Goal: Task Accomplishment & Management: Use online tool/utility

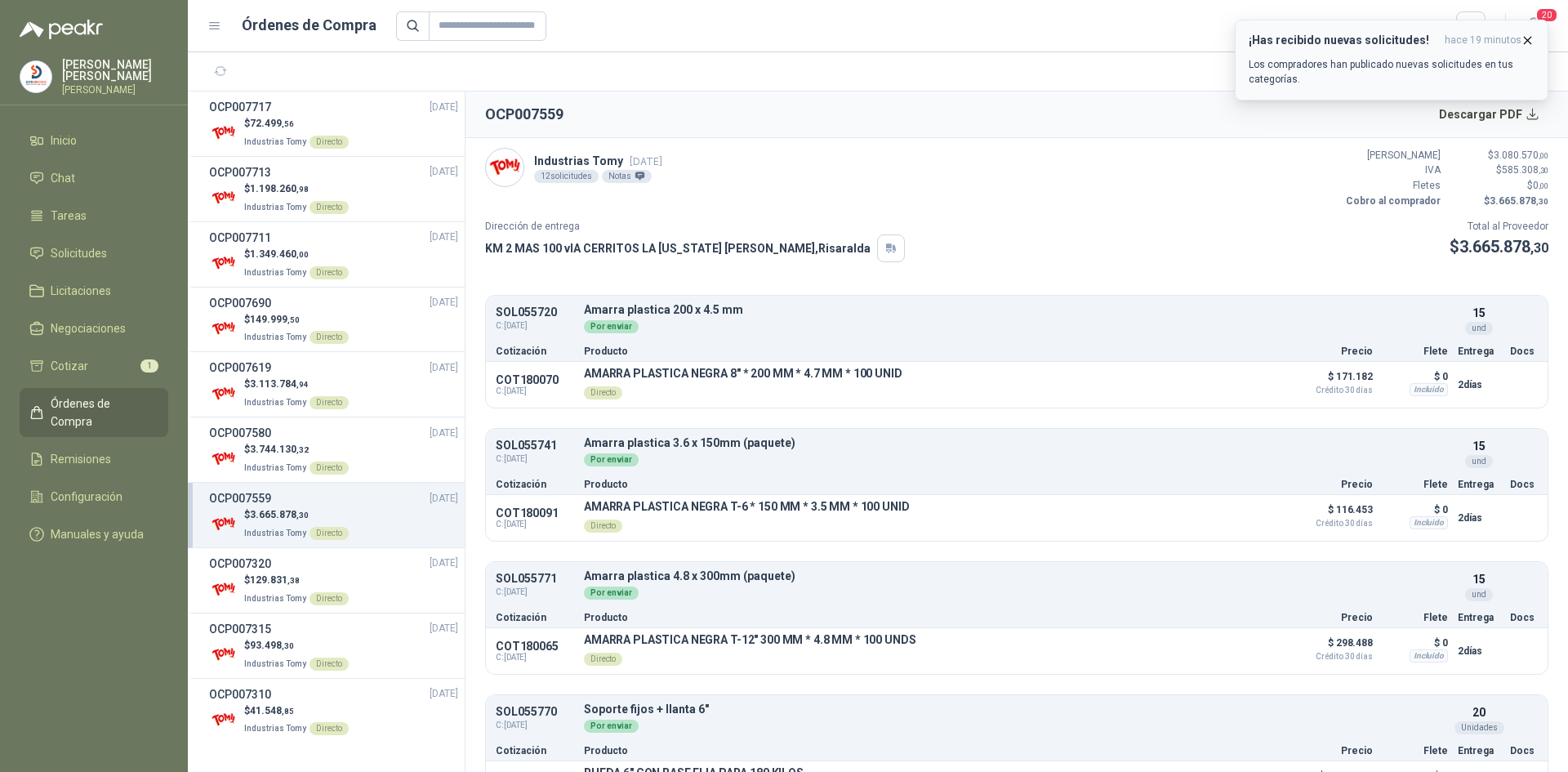
click at [1401, 74] on p "Los compradores han publicado nuevas solicitudes en tus categorías." at bounding box center [1392, 71] width 286 height 29
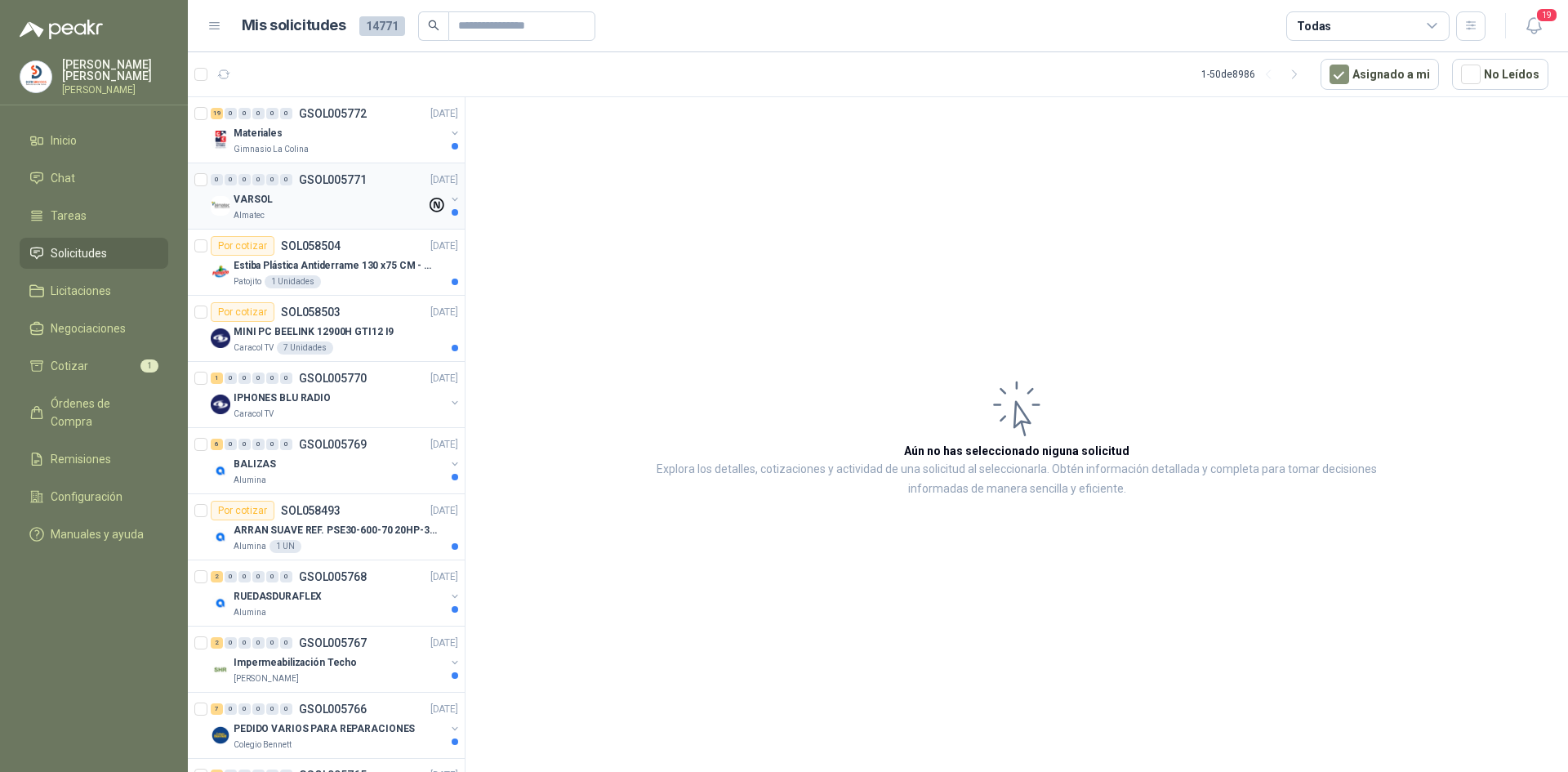
click at [404, 208] on div "VARSOL" at bounding box center [329, 199] width 193 height 20
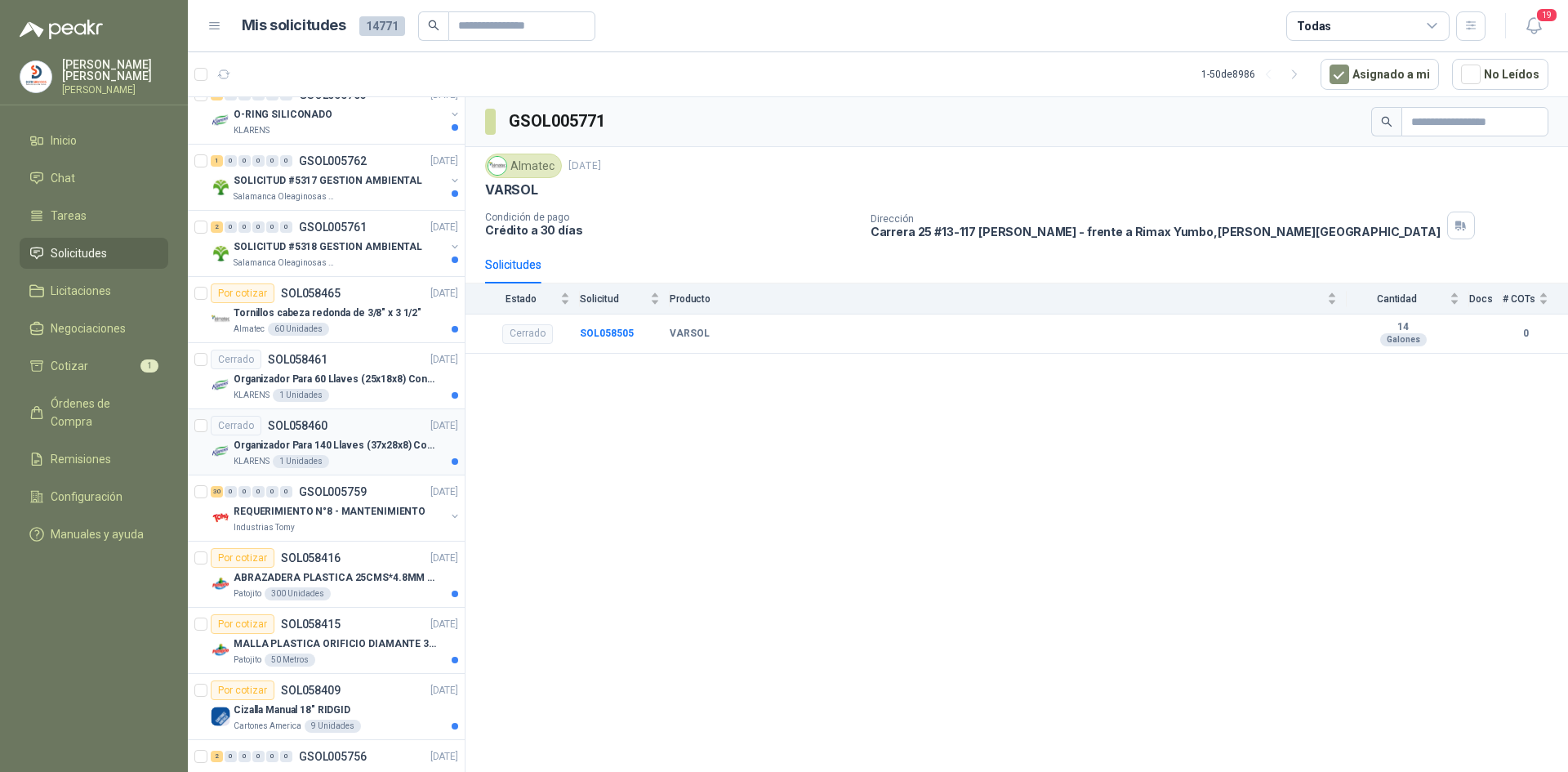
scroll to position [899, 0]
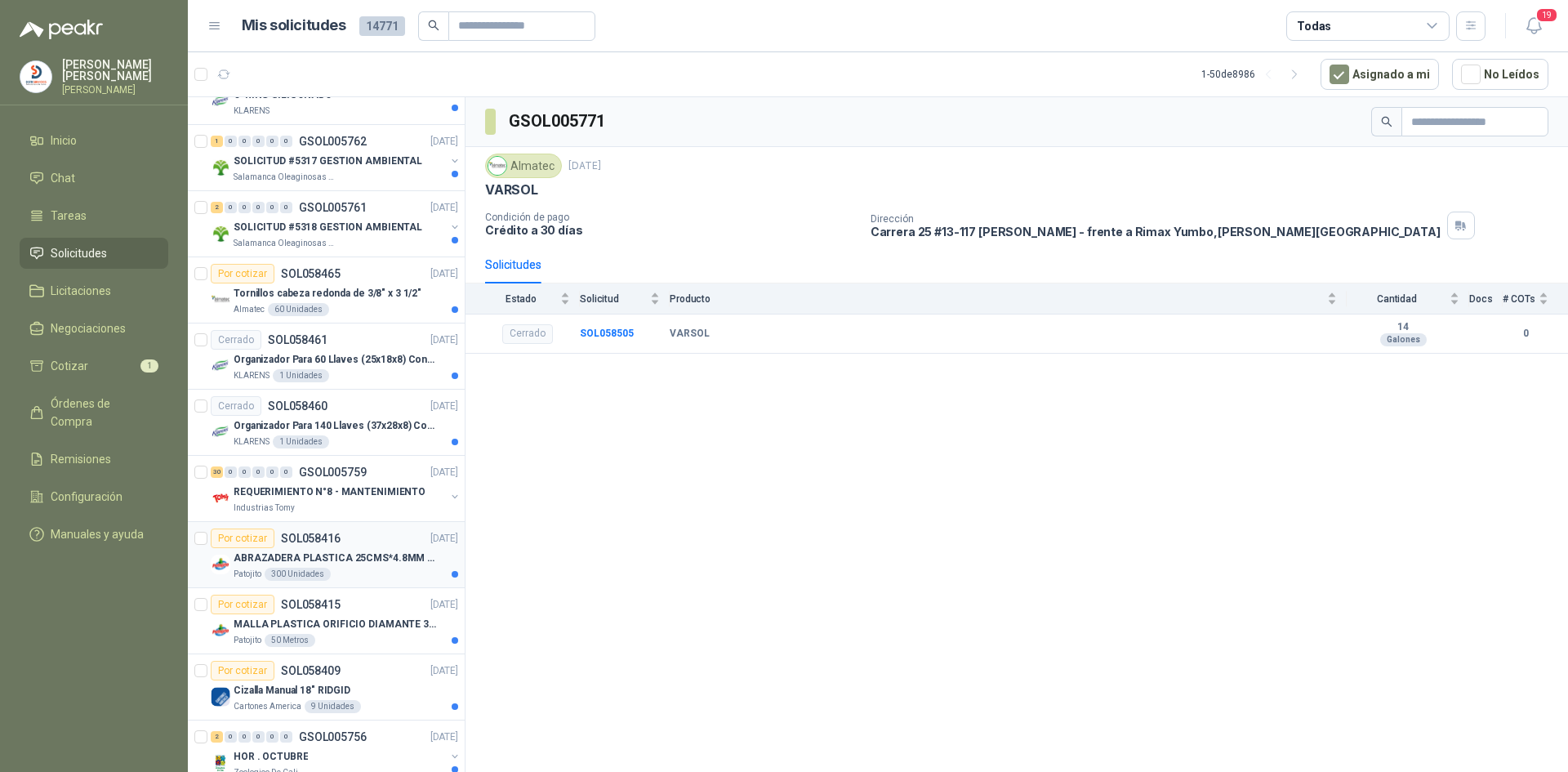
click at [365, 555] on p "ABRAZADERA PLASTICA 25CMS*4.8MM NEGRA" at bounding box center [335, 558] width 204 height 15
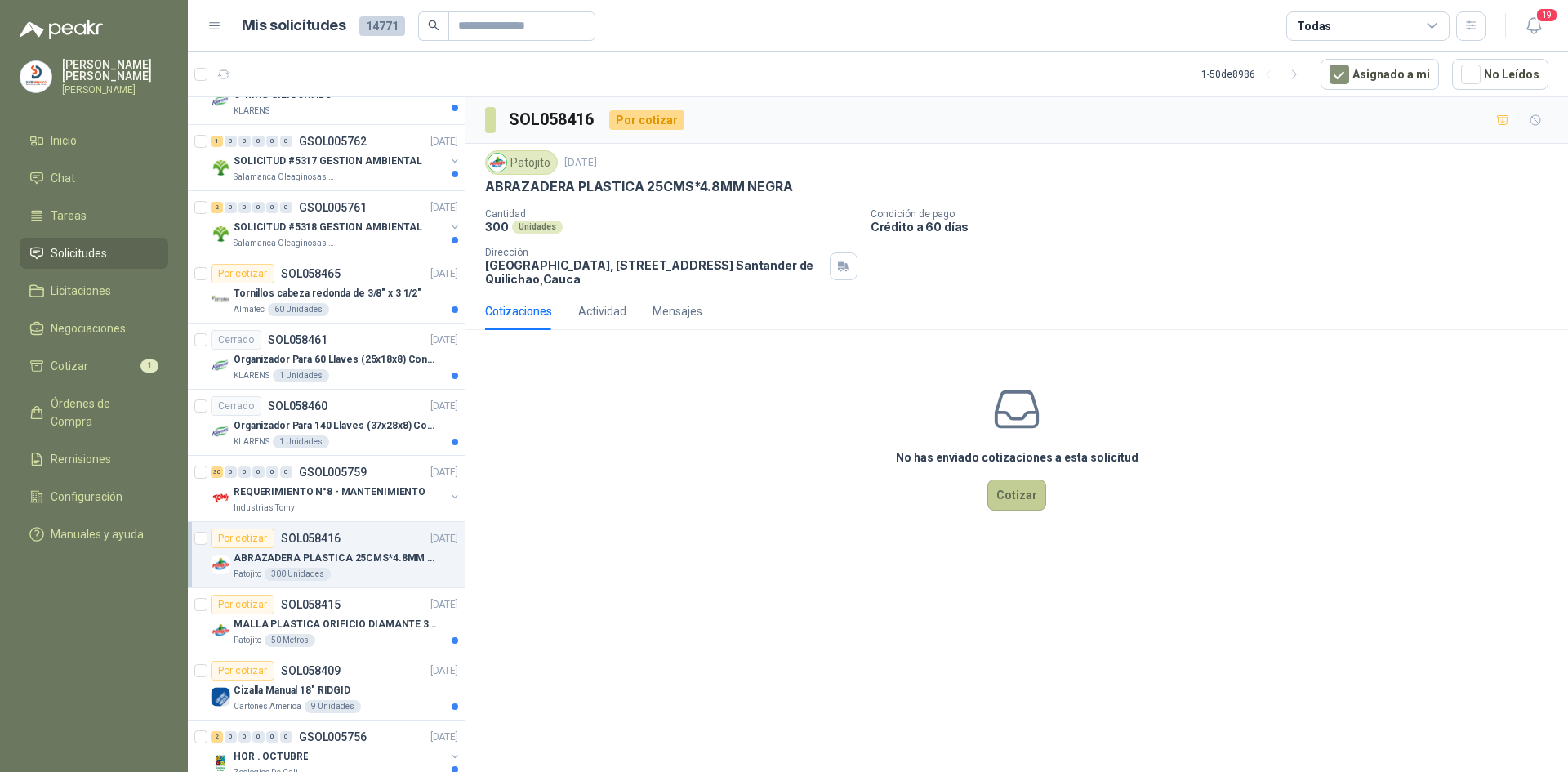
click at [1006, 499] on button "Cotizar" at bounding box center [1016, 495] width 59 height 31
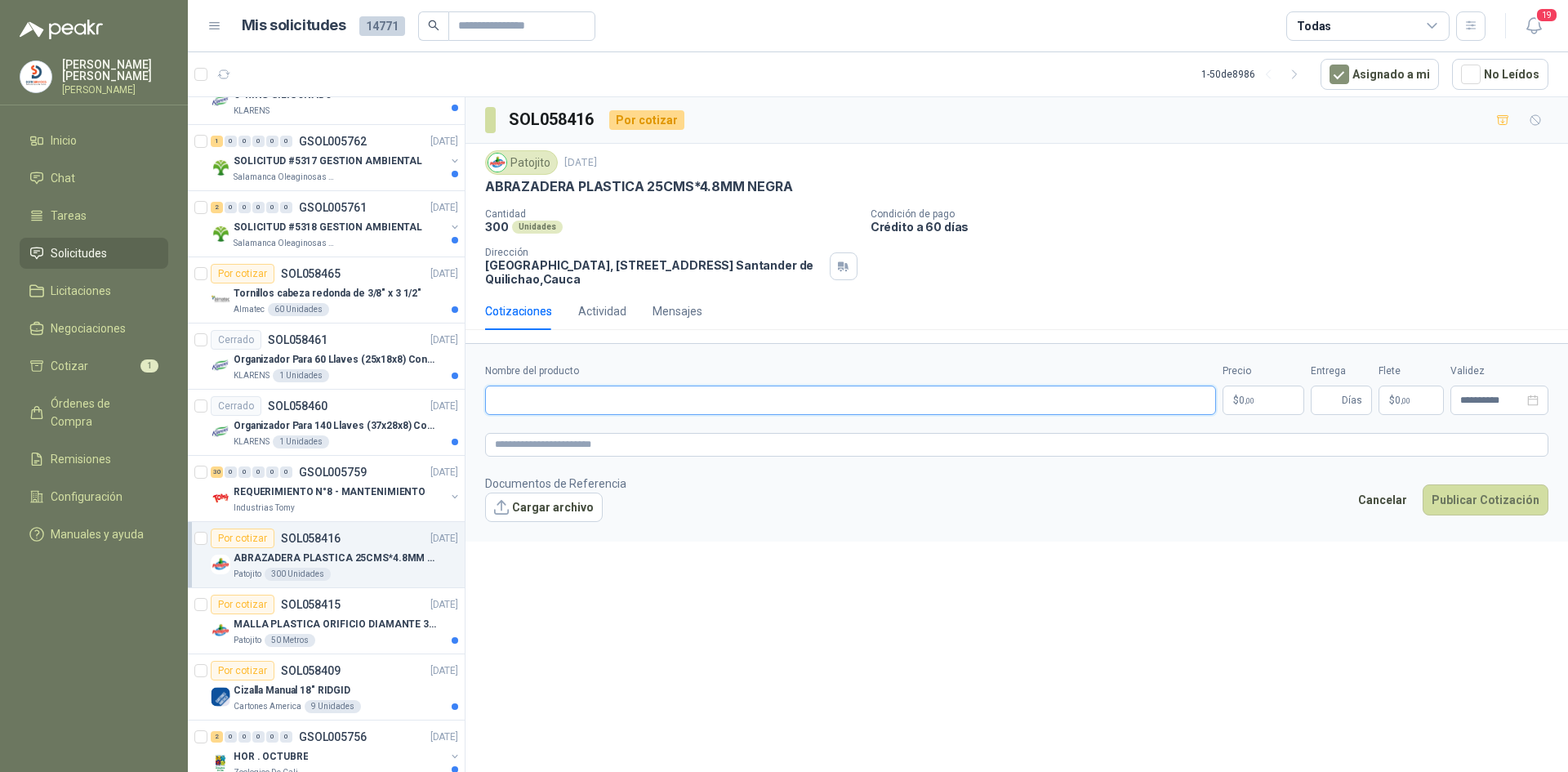
click at [500, 398] on input "Nombre del producto" at bounding box center [851, 400] width 731 height 29
type input "*"
paste input "**********"
type input "**********"
click at [1259, 406] on p "$ 0 ,00" at bounding box center [1263, 400] width 81 height 29
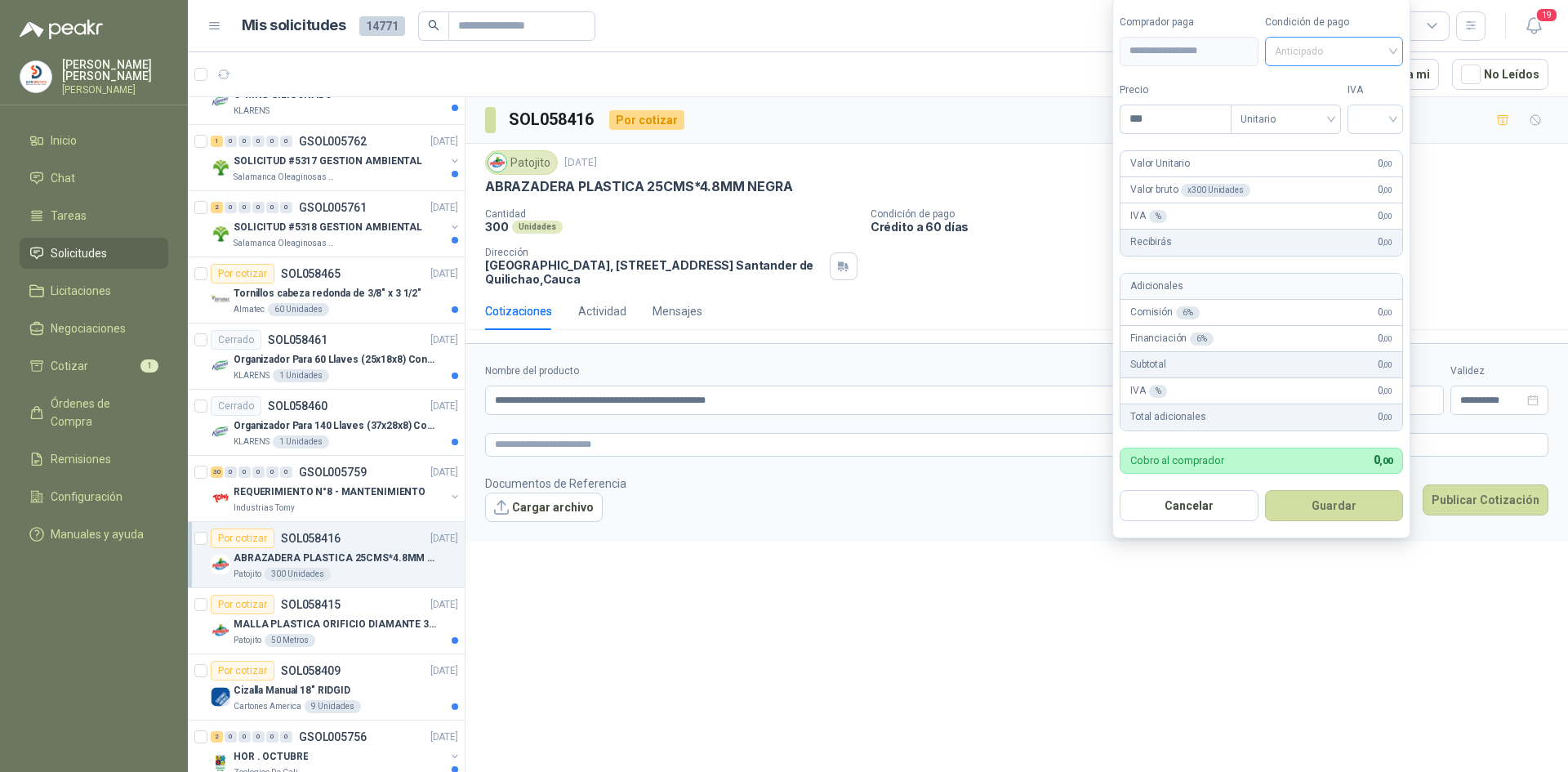
click at [1389, 46] on span "Anticipado" at bounding box center [1335, 51] width 119 height 24
click at [1354, 107] on div "Crédito a 60 días" at bounding box center [1336, 111] width 114 height 18
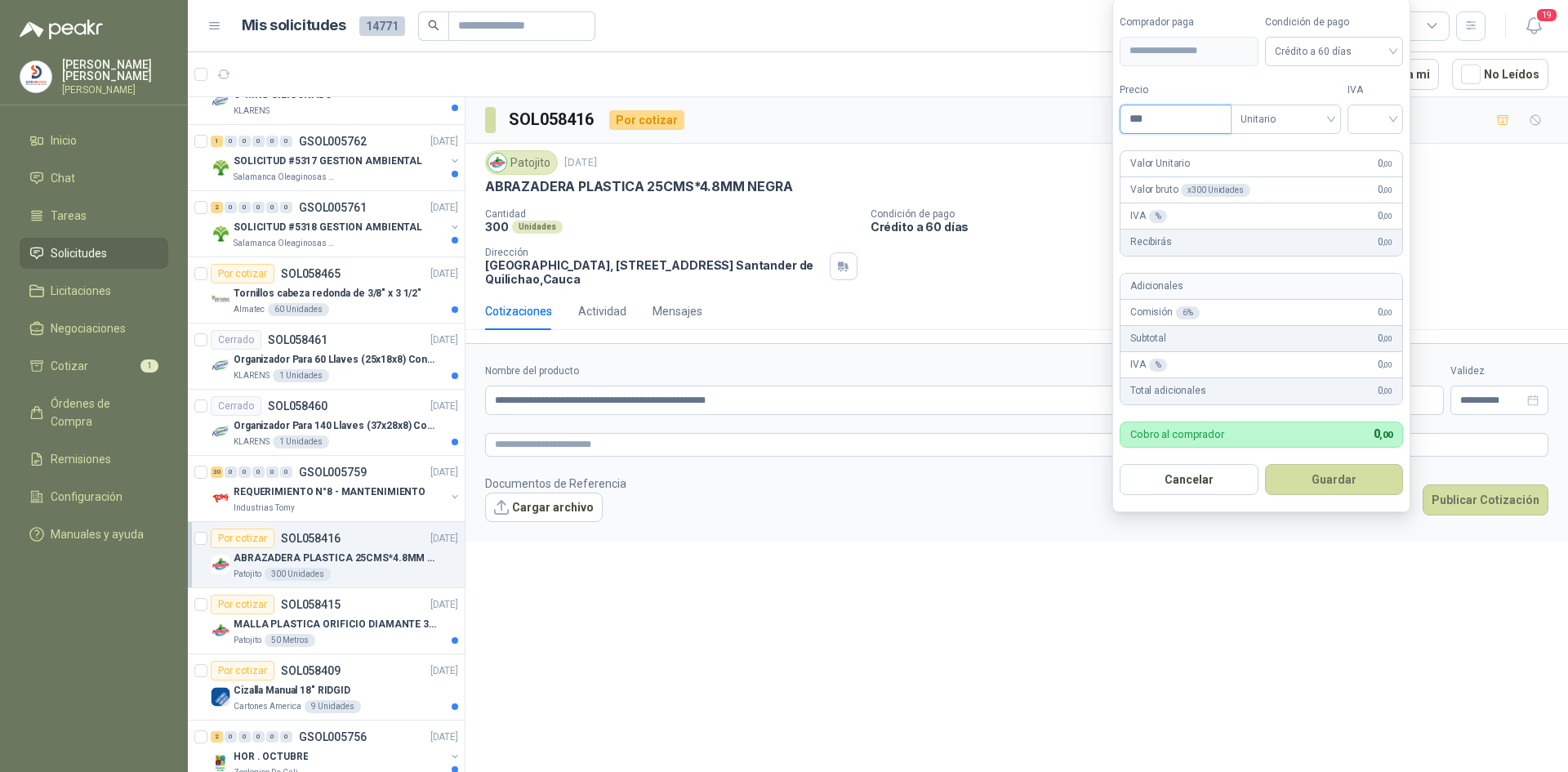
click at [1172, 122] on input "***" at bounding box center [1175, 119] width 110 height 28
click at [1390, 121] on input "search" at bounding box center [1375, 117] width 36 height 24
click at [1378, 148] on div "19%" at bounding box center [1378, 153] width 30 height 18
click at [1195, 125] on input "********" at bounding box center [1176, 119] width 113 height 28
type input "*****"
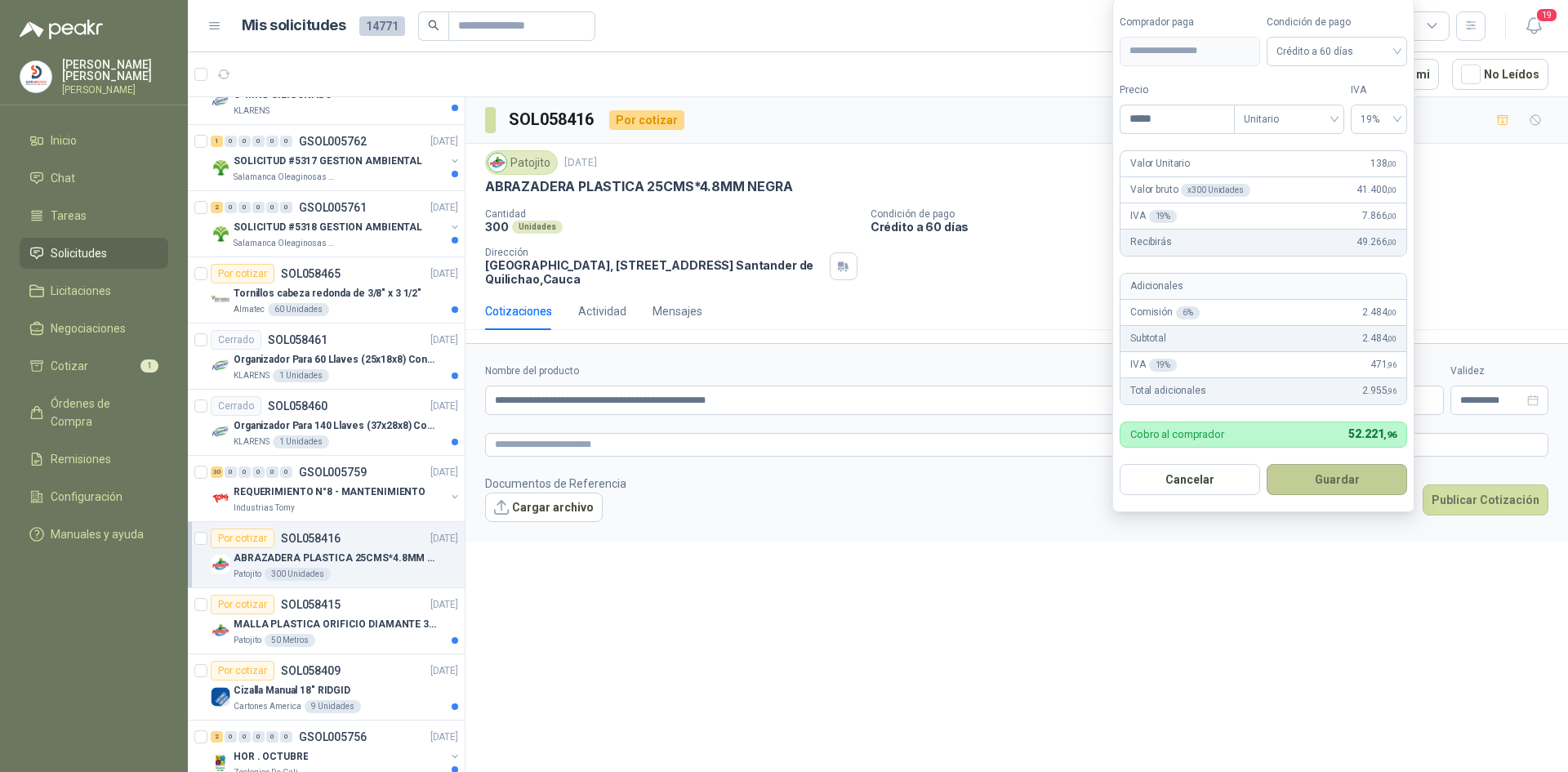
click at [1303, 482] on button "Guardar" at bounding box center [1336, 480] width 140 height 31
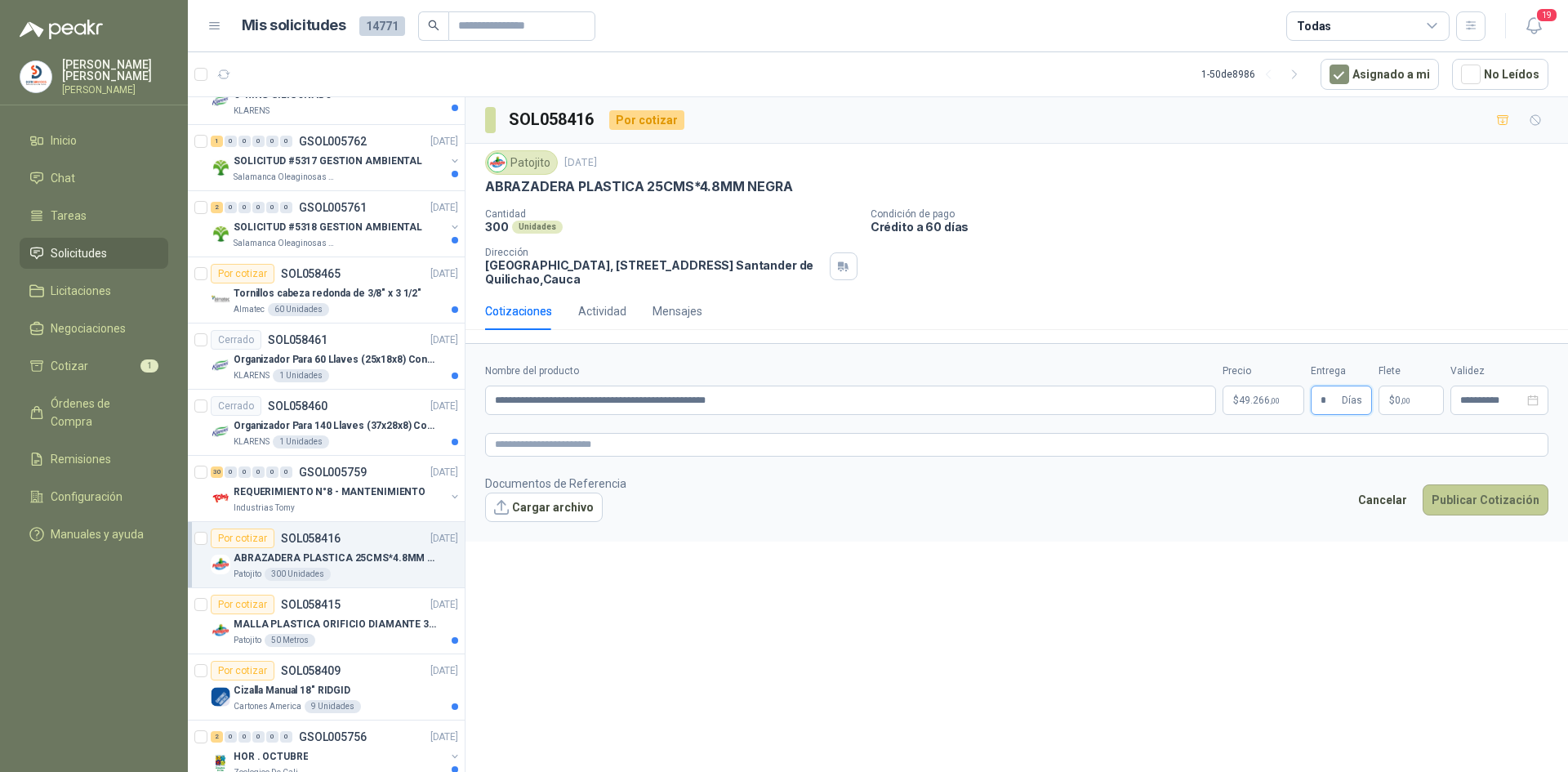
type input "*"
click at [1515, 510] on button "Publicar Cotización" at bounding box center [1485, 500] width 126 height 31
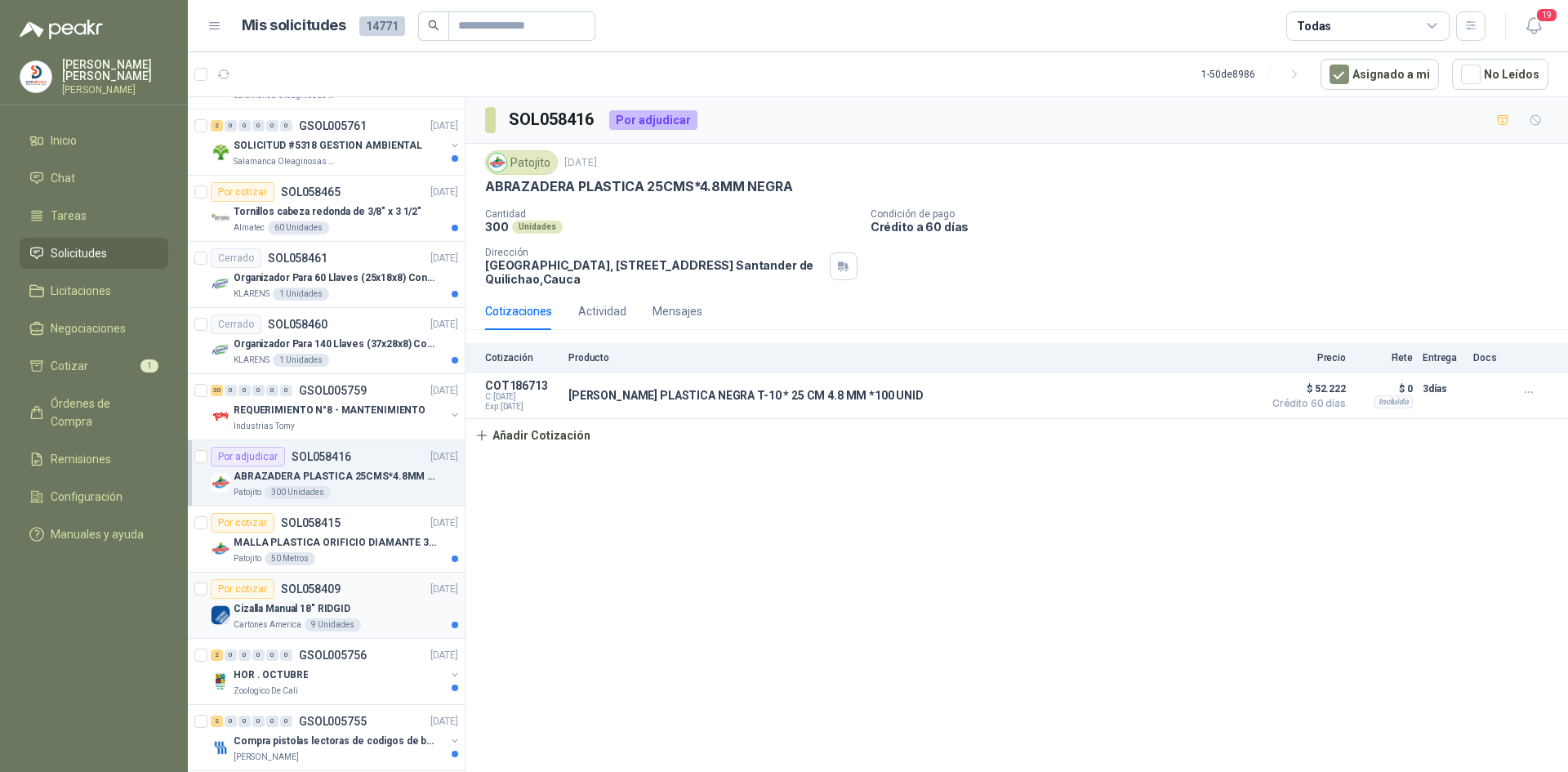
scroll to position [1062, 0]
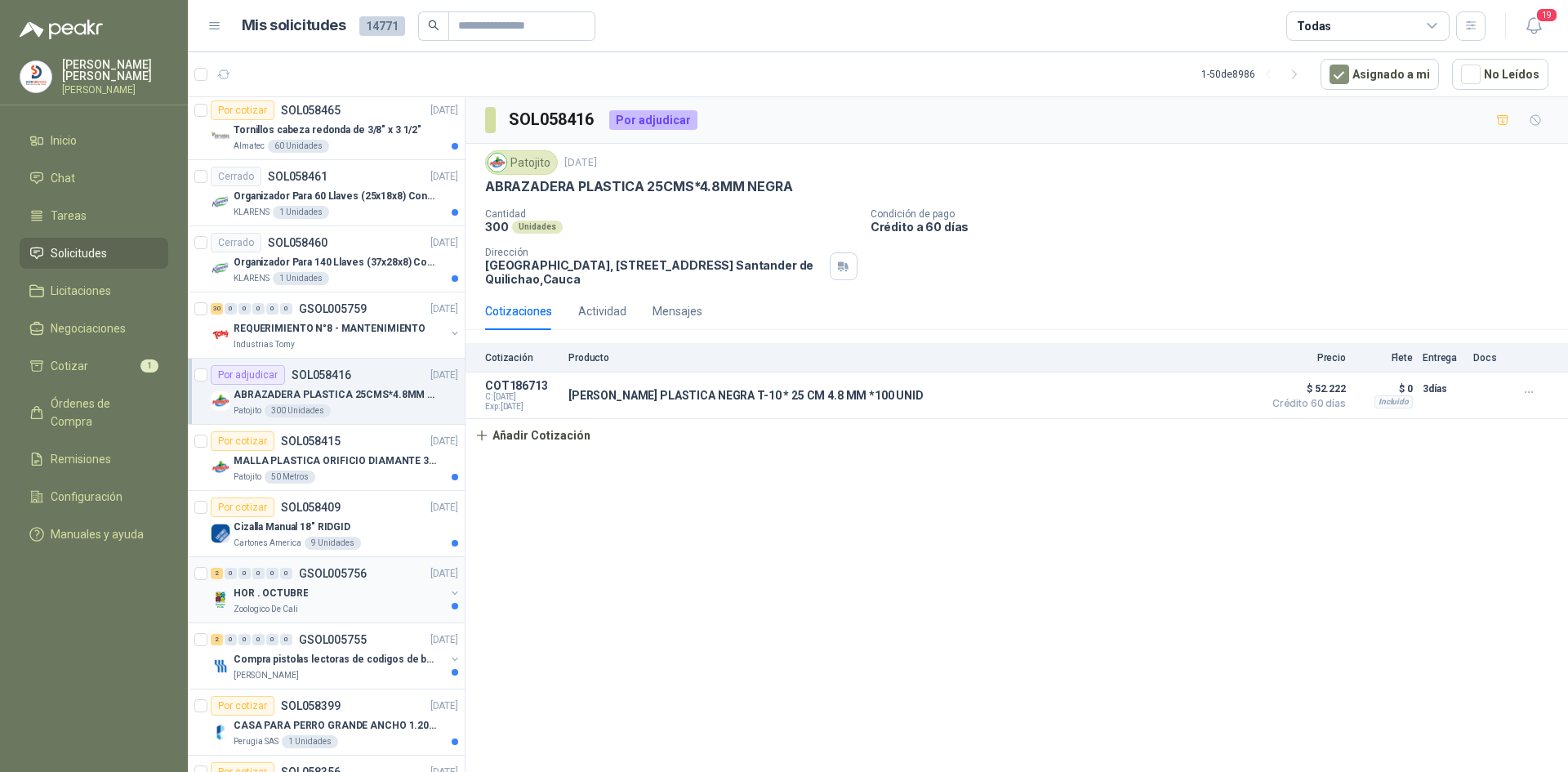
click at [272, 594] on p "HOR . OCTUBRE" at bounding box center [271, 593] width 74 height 15
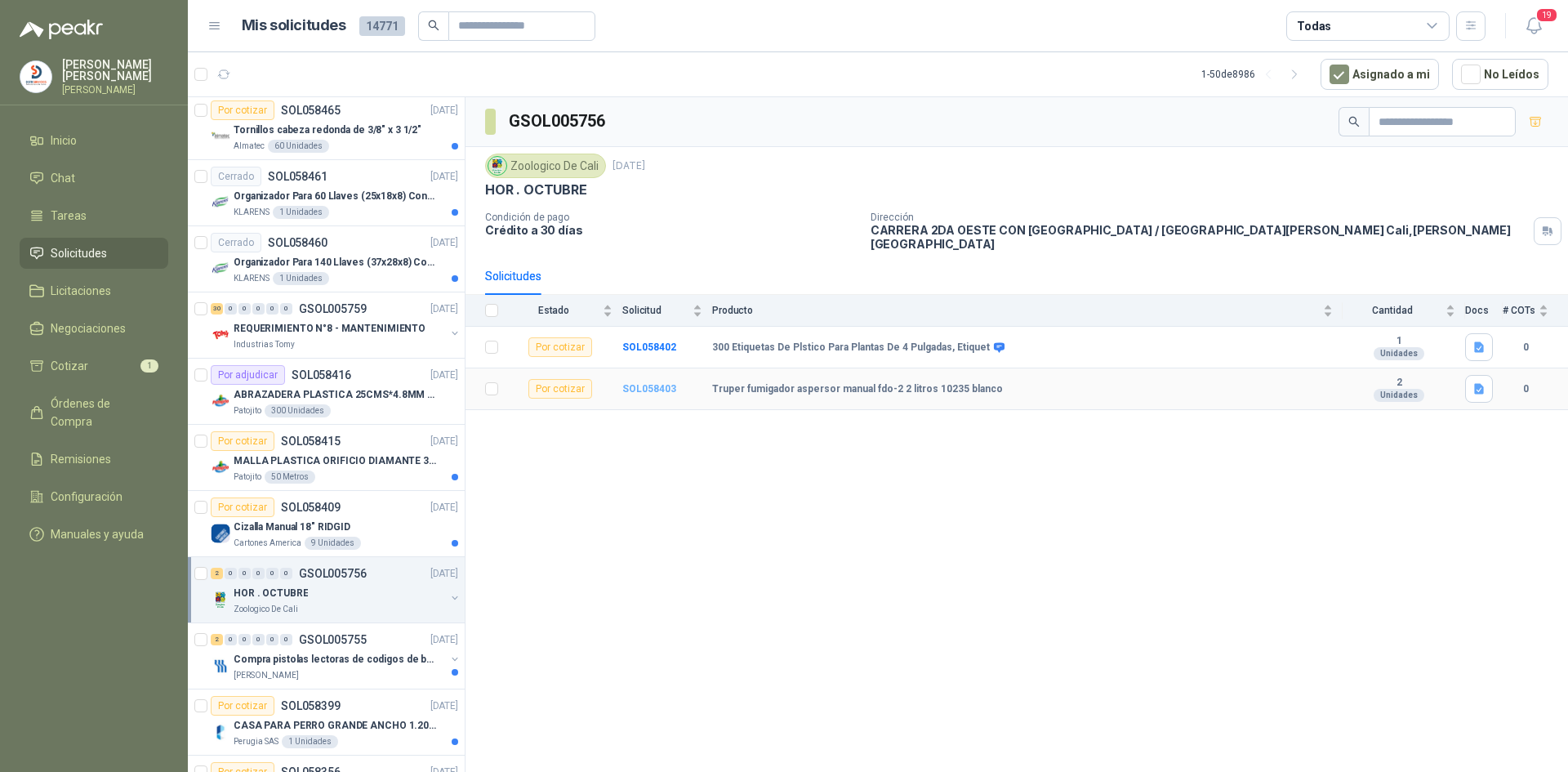
click at [632, 383] on b "SOL058403" at bounding box center [650, 388] width 54 height 12
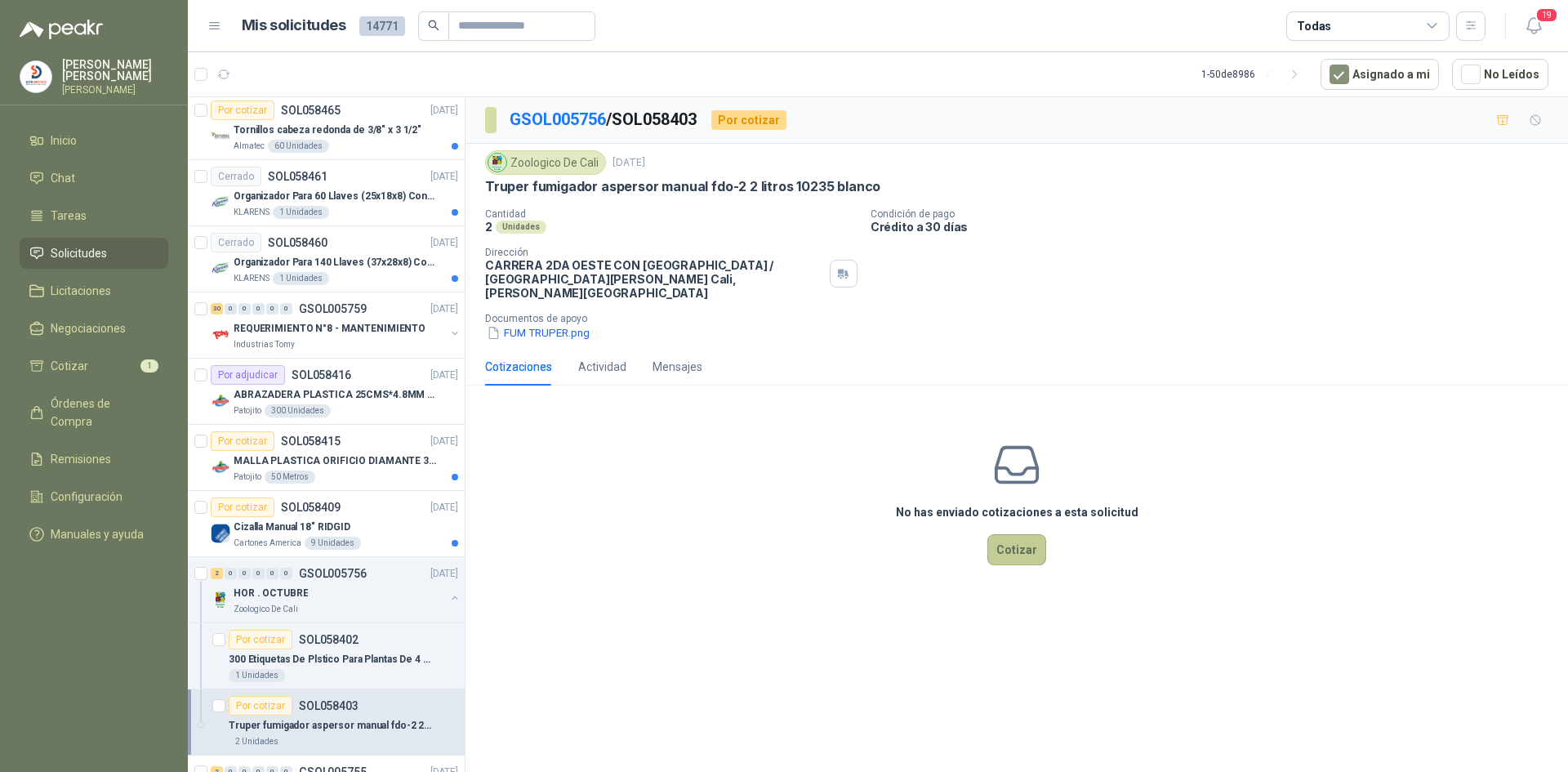
click at [1008, 543] on button "Cotizar" at bounding box center [1016, 549] width 59 height 31
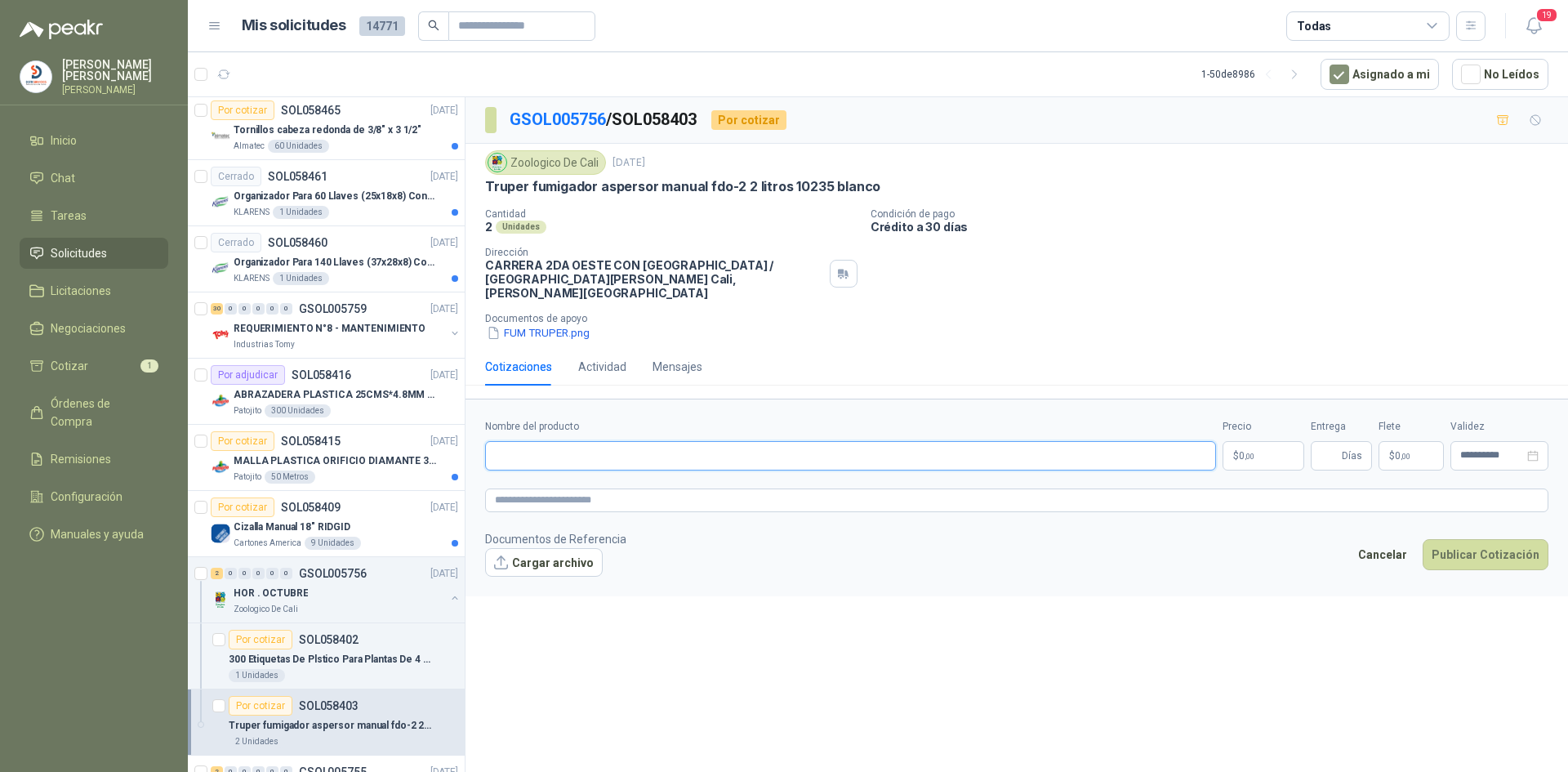
click at [589, 445] on input "Nombre del producto" at bounding box center [851, 455] width 731 height 29
type input "**********"
click at [1251, 441] on body "[PERSON_NAME] [PERSON_NAME] Inicio Chat Tareas Solicitudes Licitaciones Negocia…" at bounding box center [784, 386] width 1568 height 772
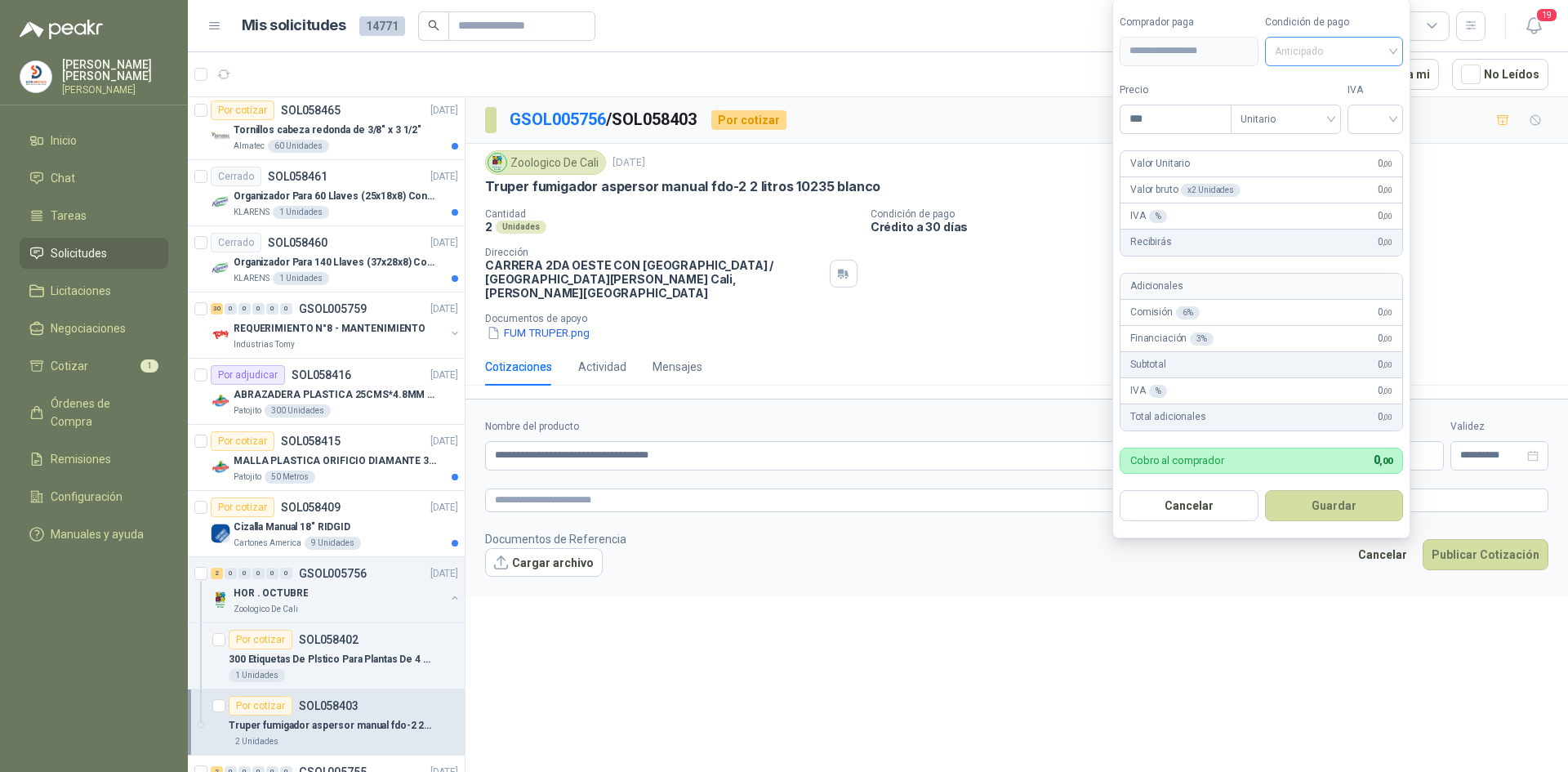
click at [1386, 64] on div "Anticipado" at bounding box center [1334, 52] width 138 height 29
click at [1373, 103] on div "Crédito a 30 días" at bounding box center [1336, 111] width 114 height 18
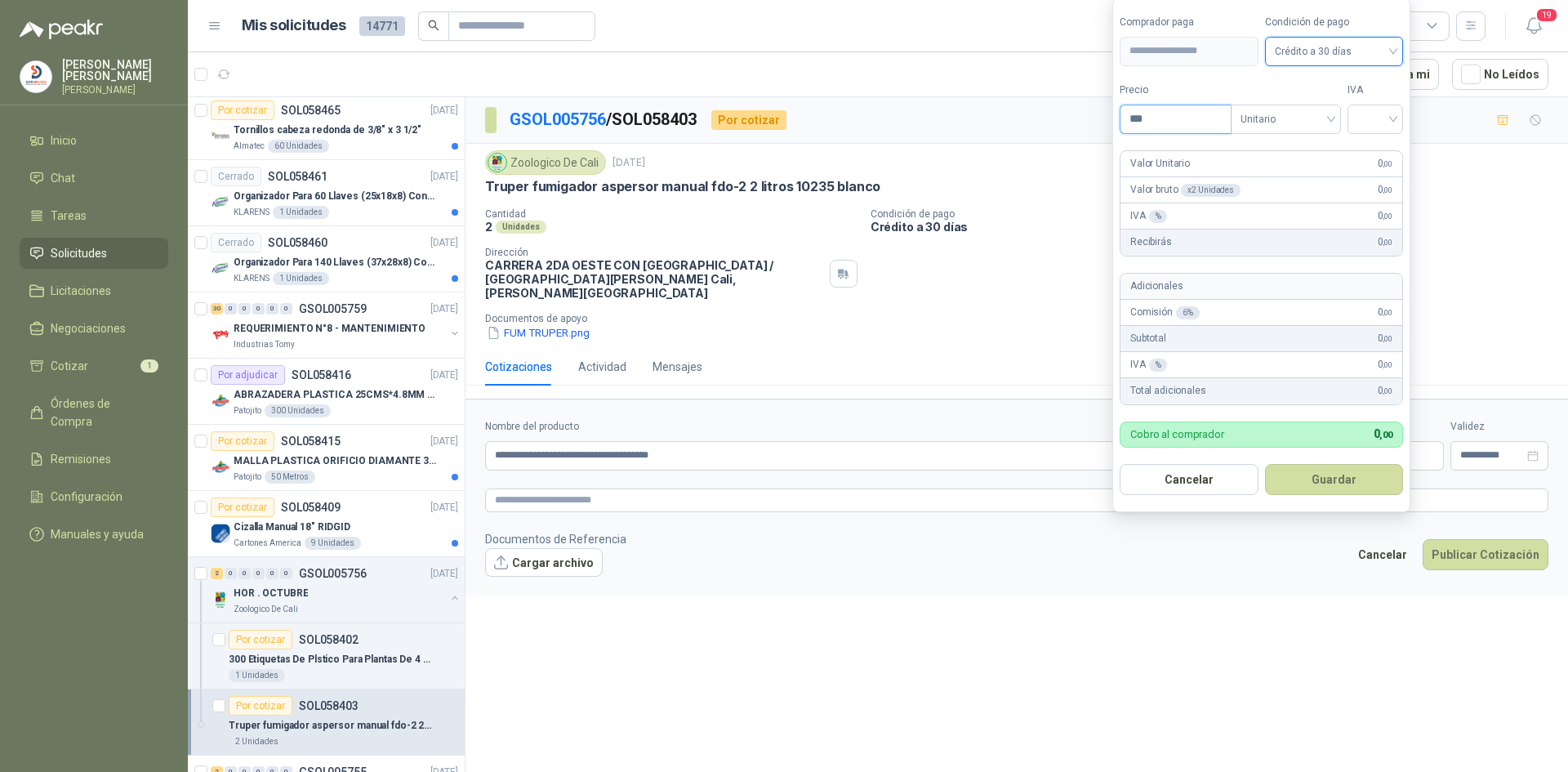
click at [1176, 130] on input "***" at bounding box center [1175, 119] width 110 height 28
type input "********"
click at [1379, 111] on input "search" at bounding box center [1375, 117] width 36 height 24
click at [1379, 151] on div "19%" at bounding box center [1378, 153] width 30 height 18
click at [1278, 470] on button "Guardar" at bounding box center [1336, 480] width 140 height 31
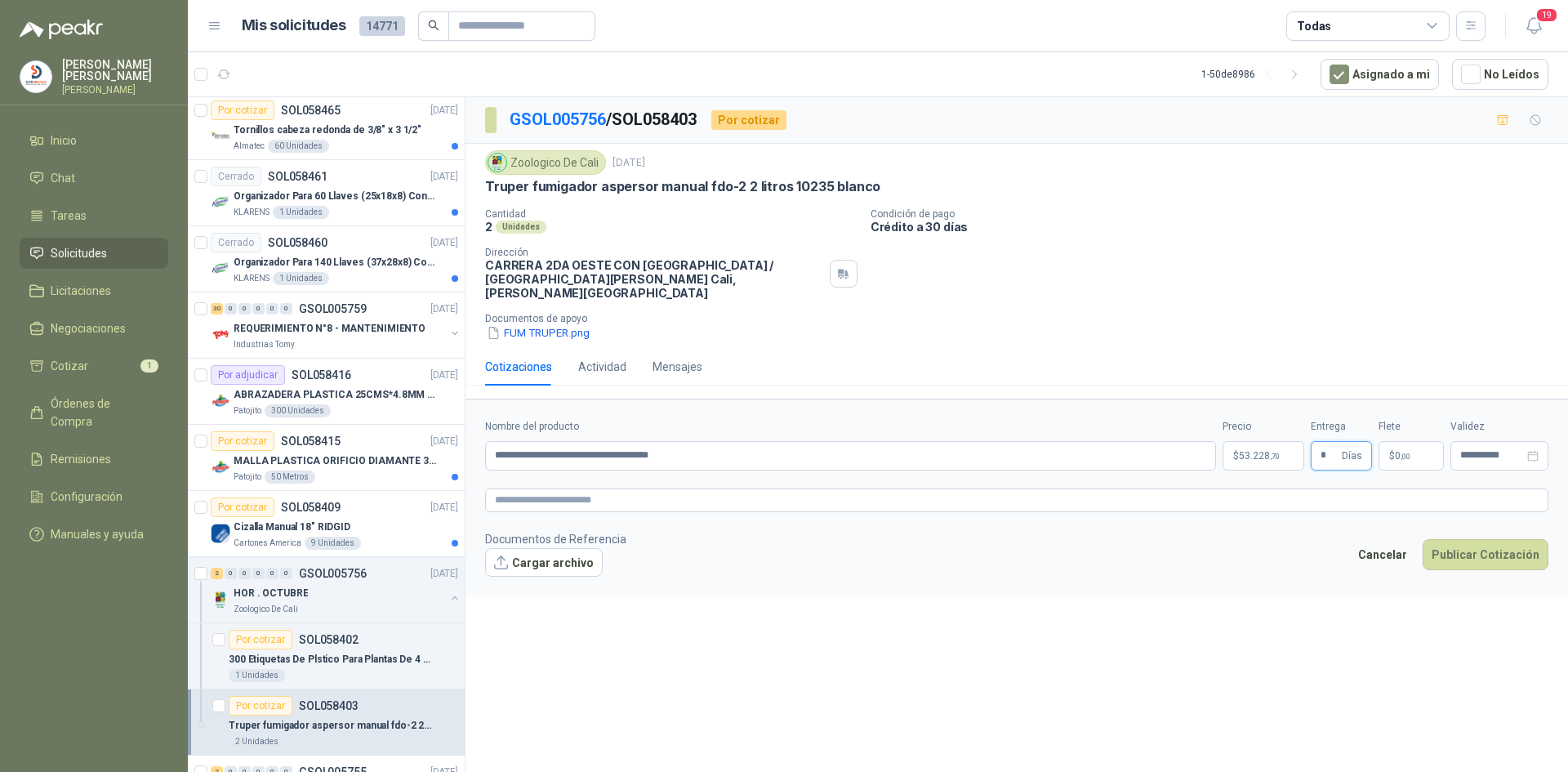
type input "*"
click at [1402, 448] on p "$ 0 ,00" at bounding box center [1411, 455] width 65 height 29
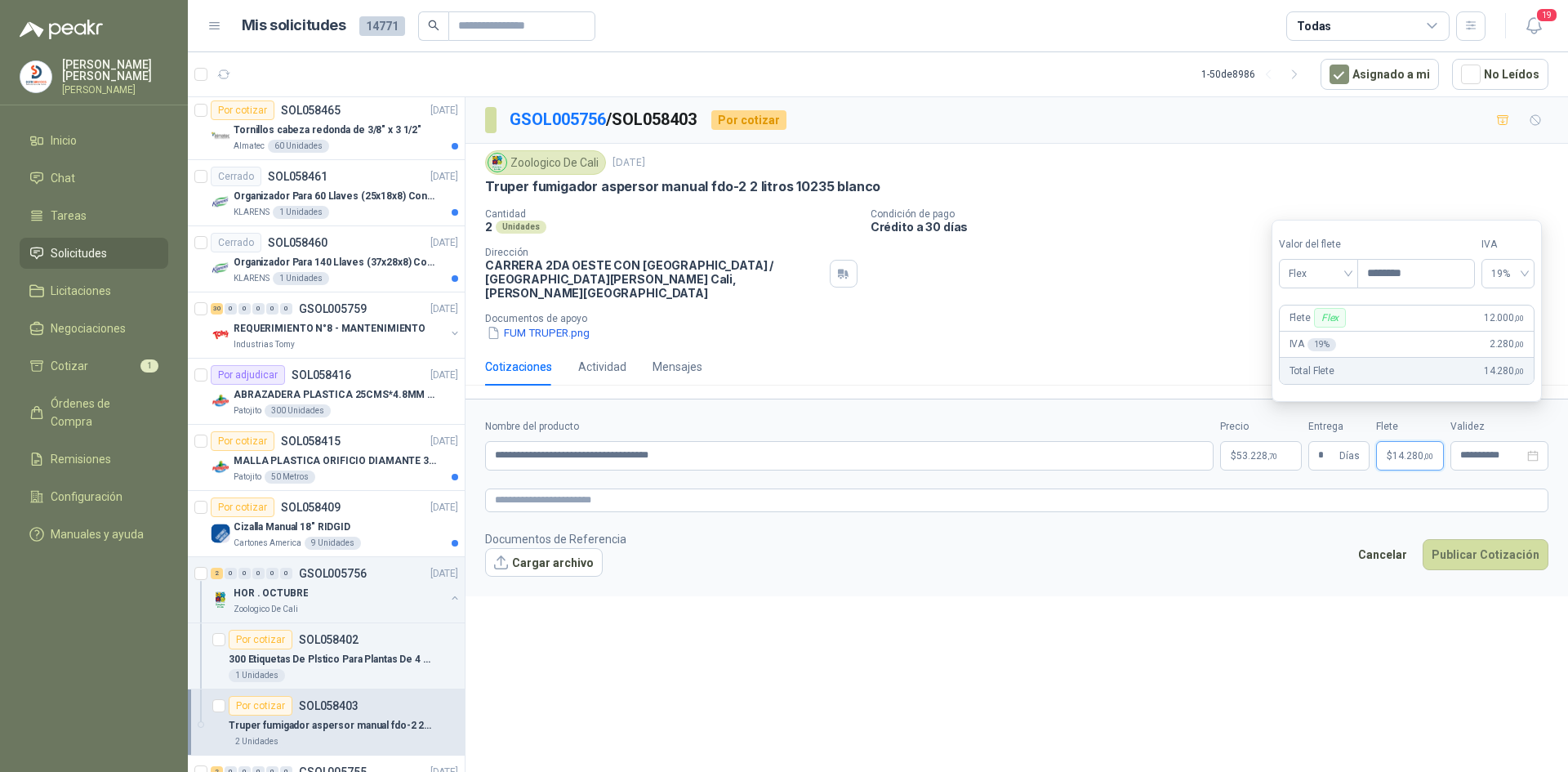
type input "********"
click at [1532, 289] on section "Valor [PERSON_NAME] Flex Precio ******** IVA 19% Flete Flex 12.000 ,00 IVA 19 %…" at bounding box center [1406, 310] width 271 height 182
click at [1525, 277] on span "19%" at bounding box center [1507, 273] width 33 height 24
click at [1516, 342] on div "0%" at bounding box center [1516, 334] width 26 height 18
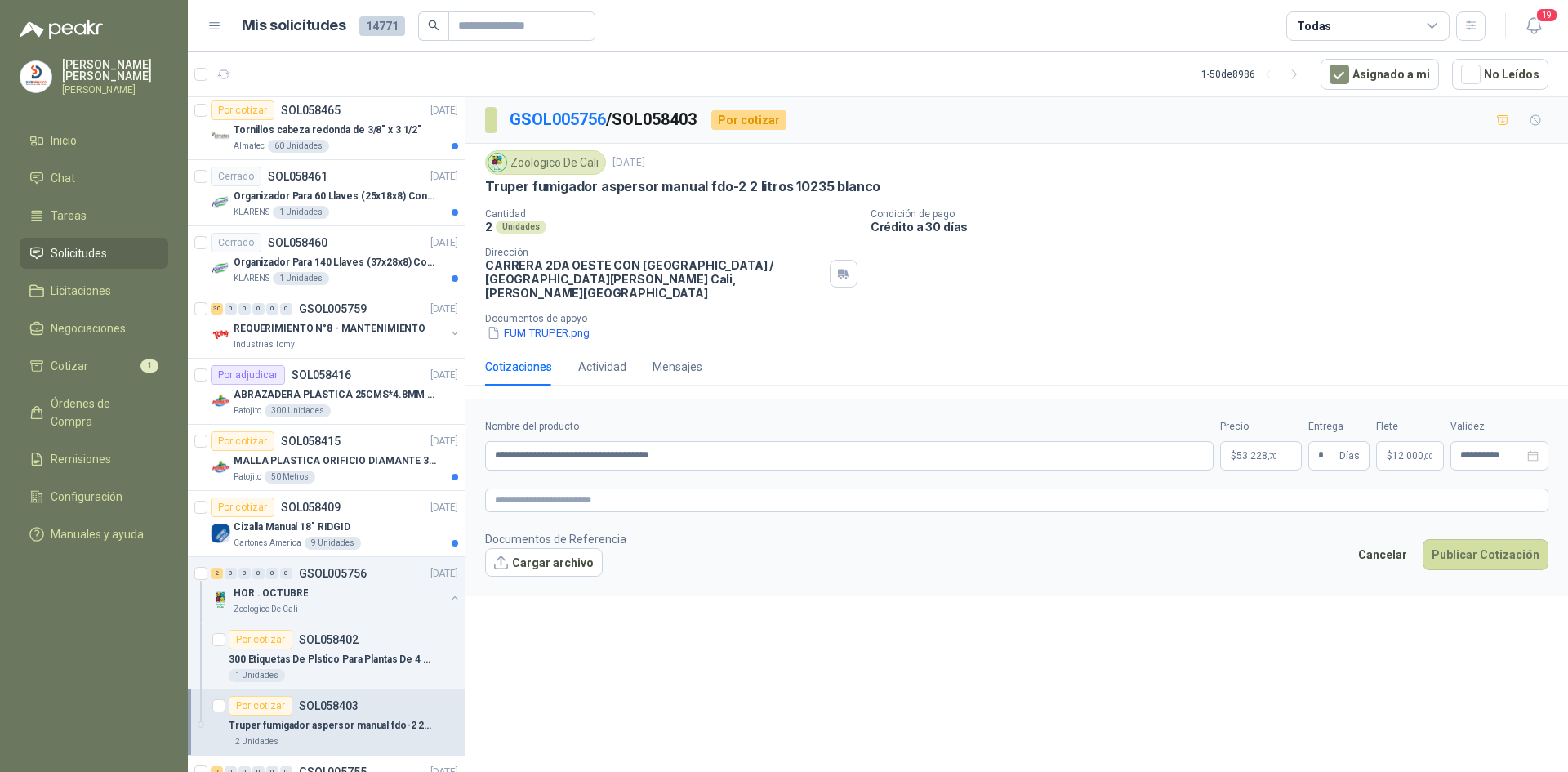
click at [1313, 542] on footer "Documentos de Referencia Cargar archivo Cancelar Publicar Cotización" at bounding box center [1016, 554] width 1063 height 47
click at [1509, 542] on button "Publicar Cotización" at bounding box center [1485, 555] width 126 height 31
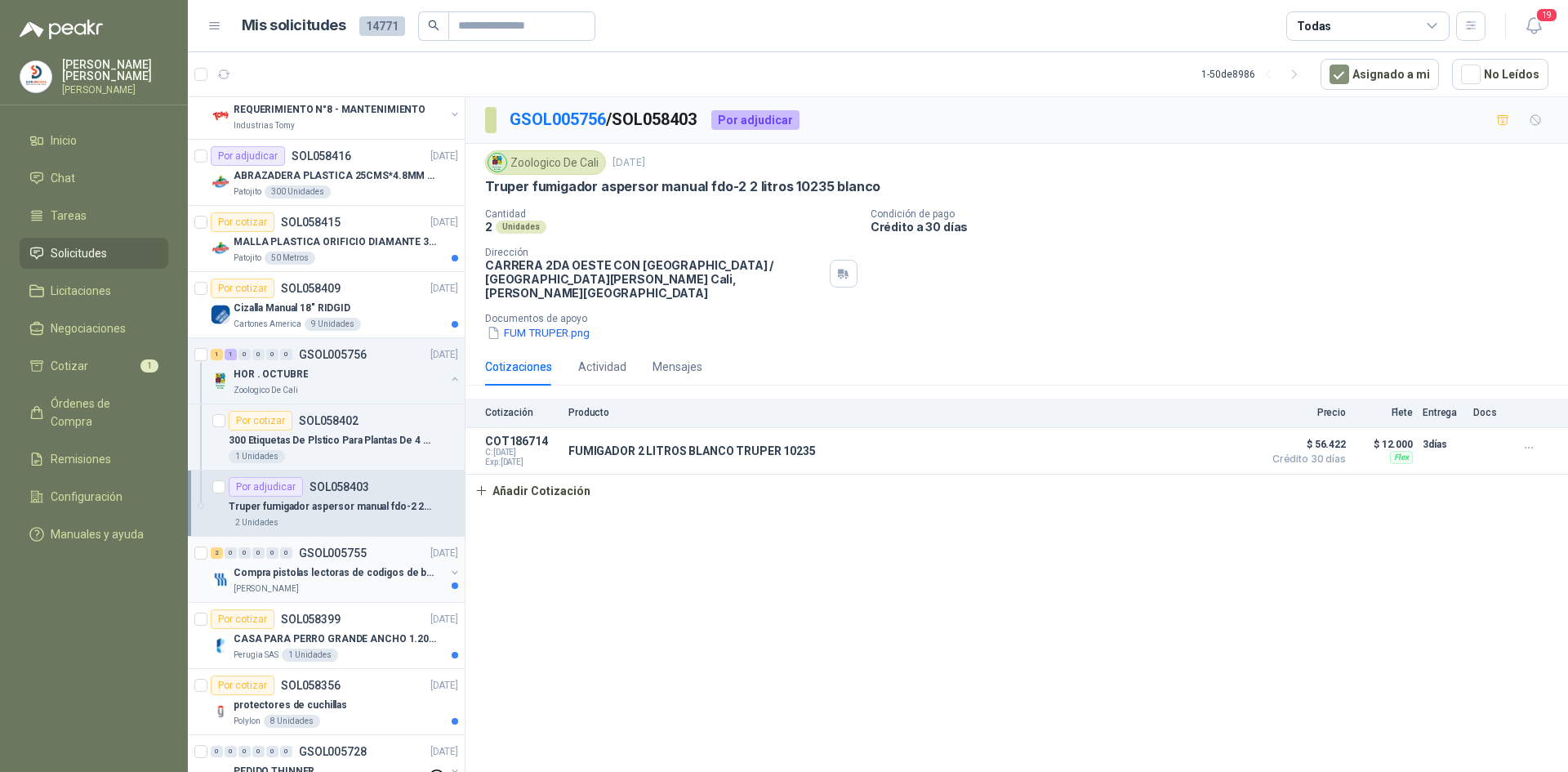
scroll to position [1307, 0]
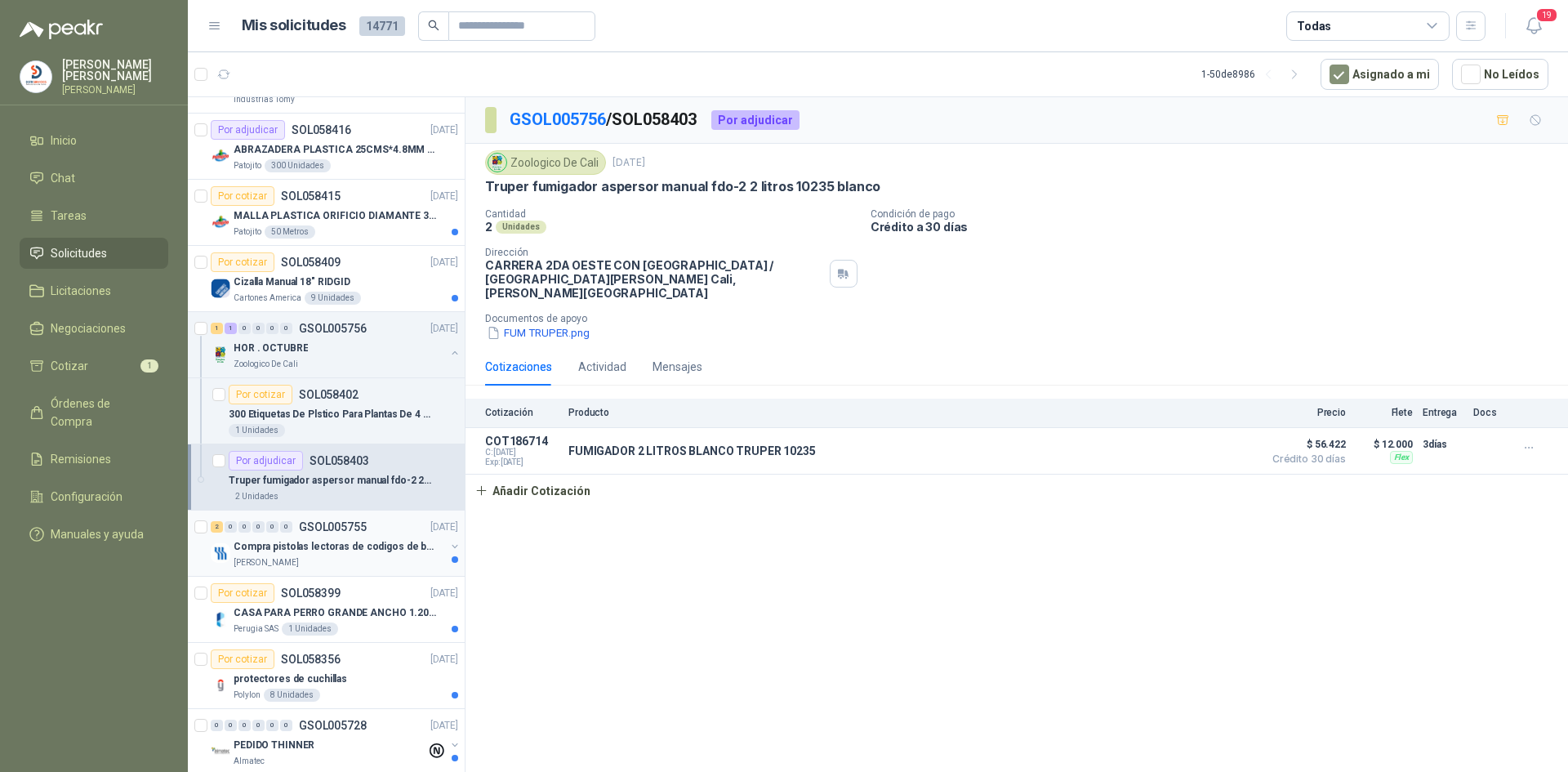
click at [362, 548] on p "Compra pistolas lectoras de codigos de barras" at bounding box center [335, 547] width 204 height 15
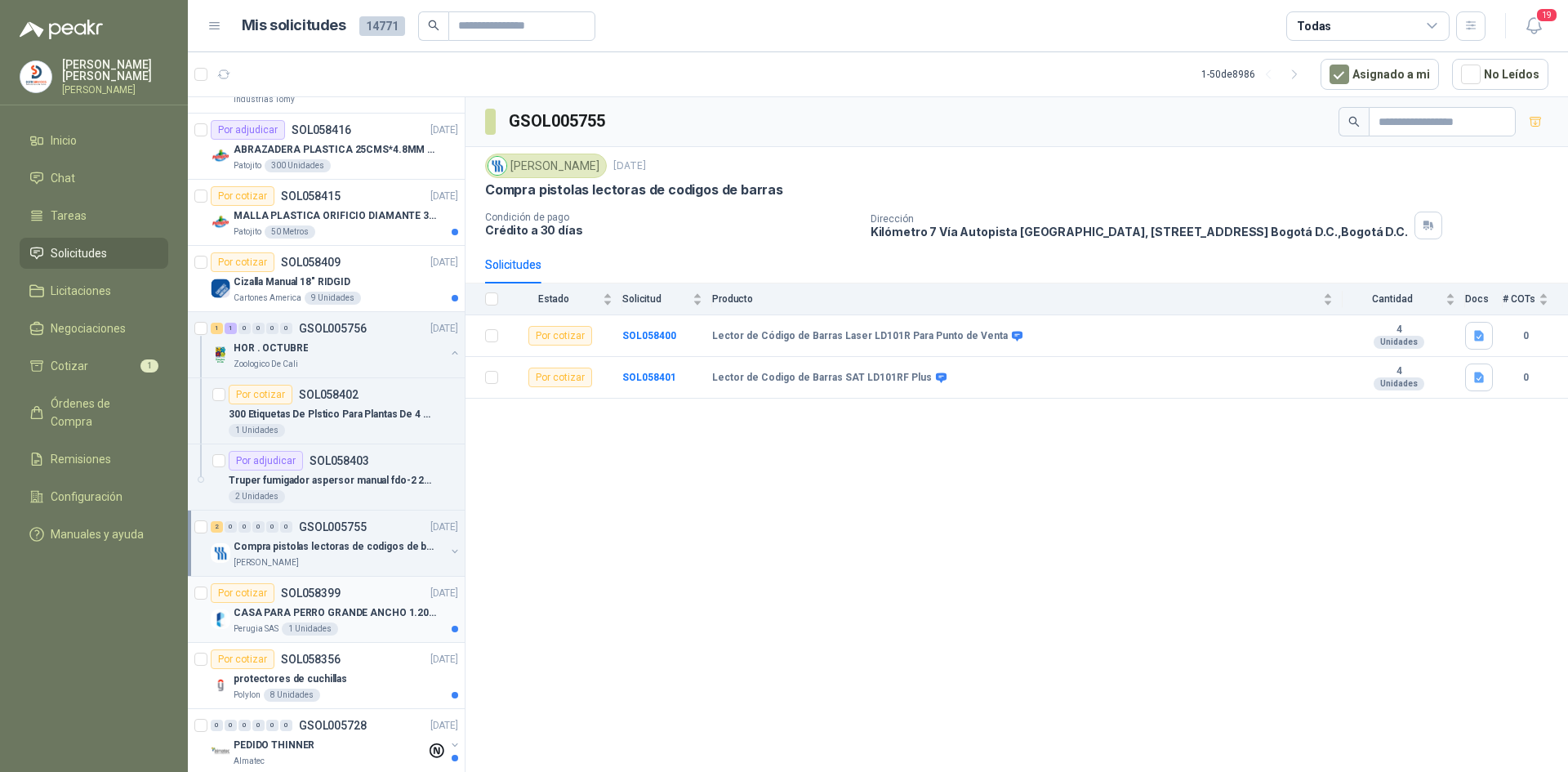
click at [312, 612] on p "CASA PARA PERRO GRANDE ANCHO 1.20x1.00 x1.20" at bounding box center [335, 613] width 204 height 15
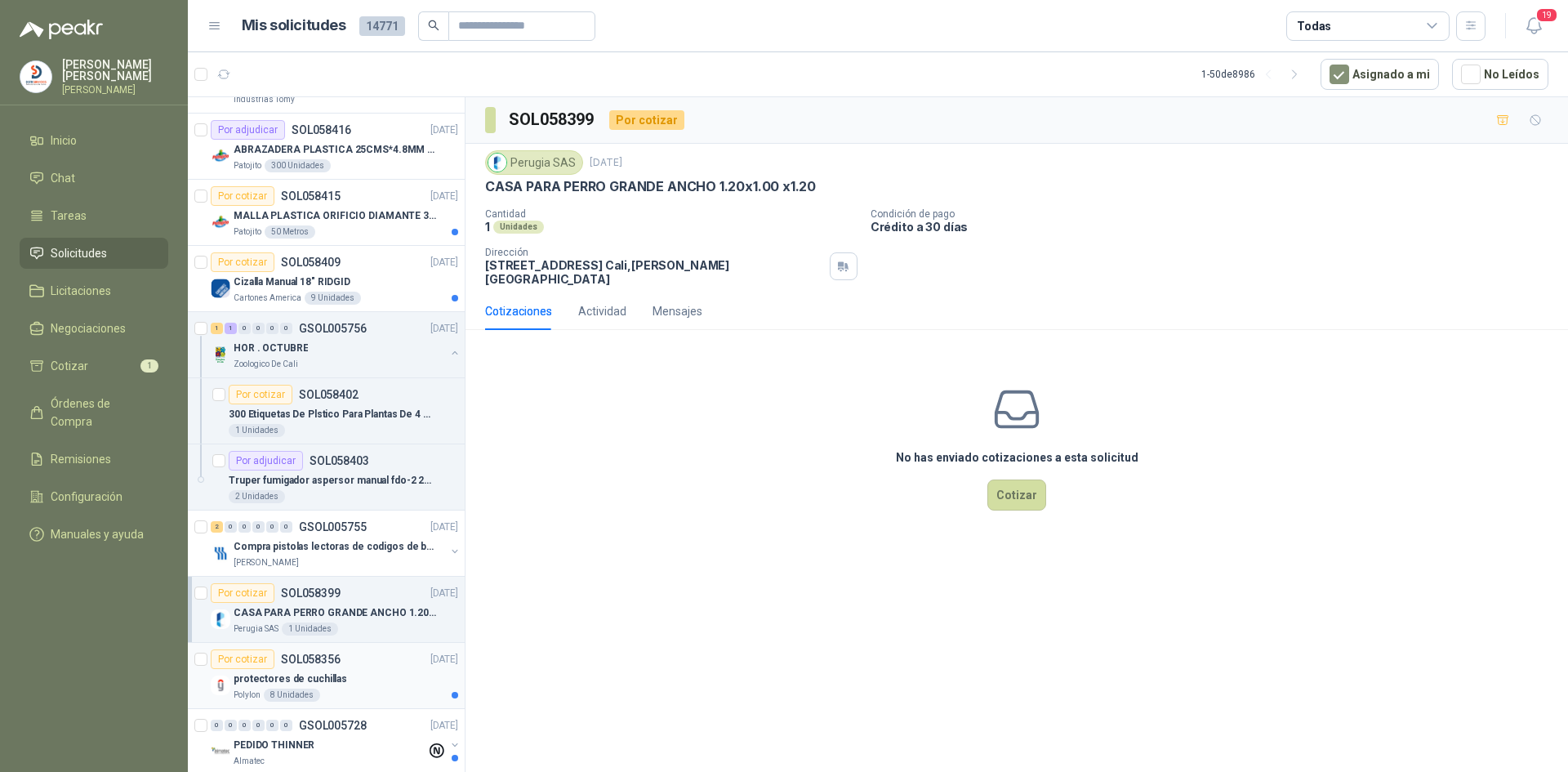
click at [283, 672] on p "protectores de cuchillas" at bounding box center [290, 679] width 113 height 15
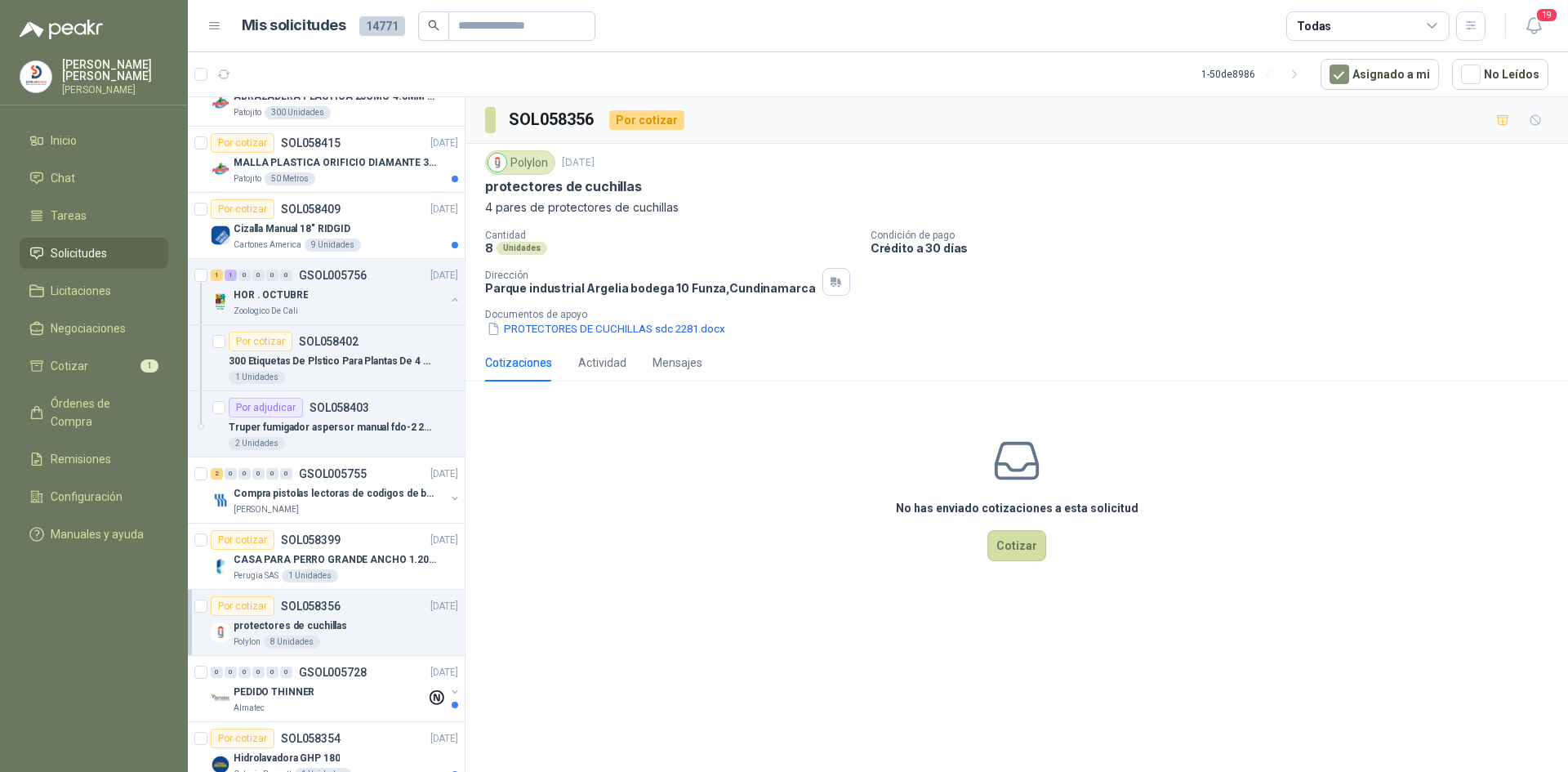
scroll to position [1402, 0]
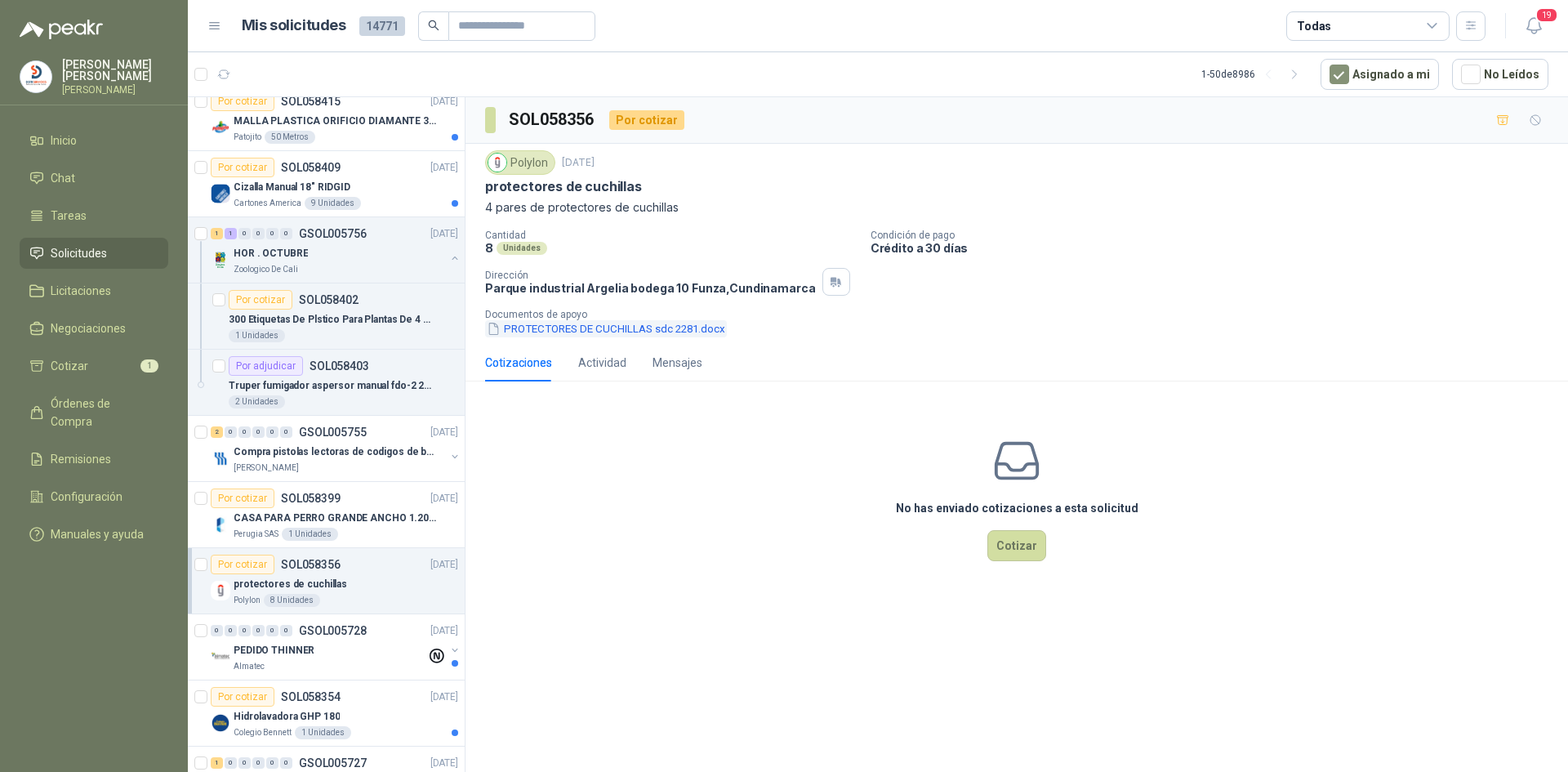
click at [577, 330] on button "PROTECTORES DE CUCHILLAS sdc 2281.docx" at bounding box center [605, 329] width 242 height 17
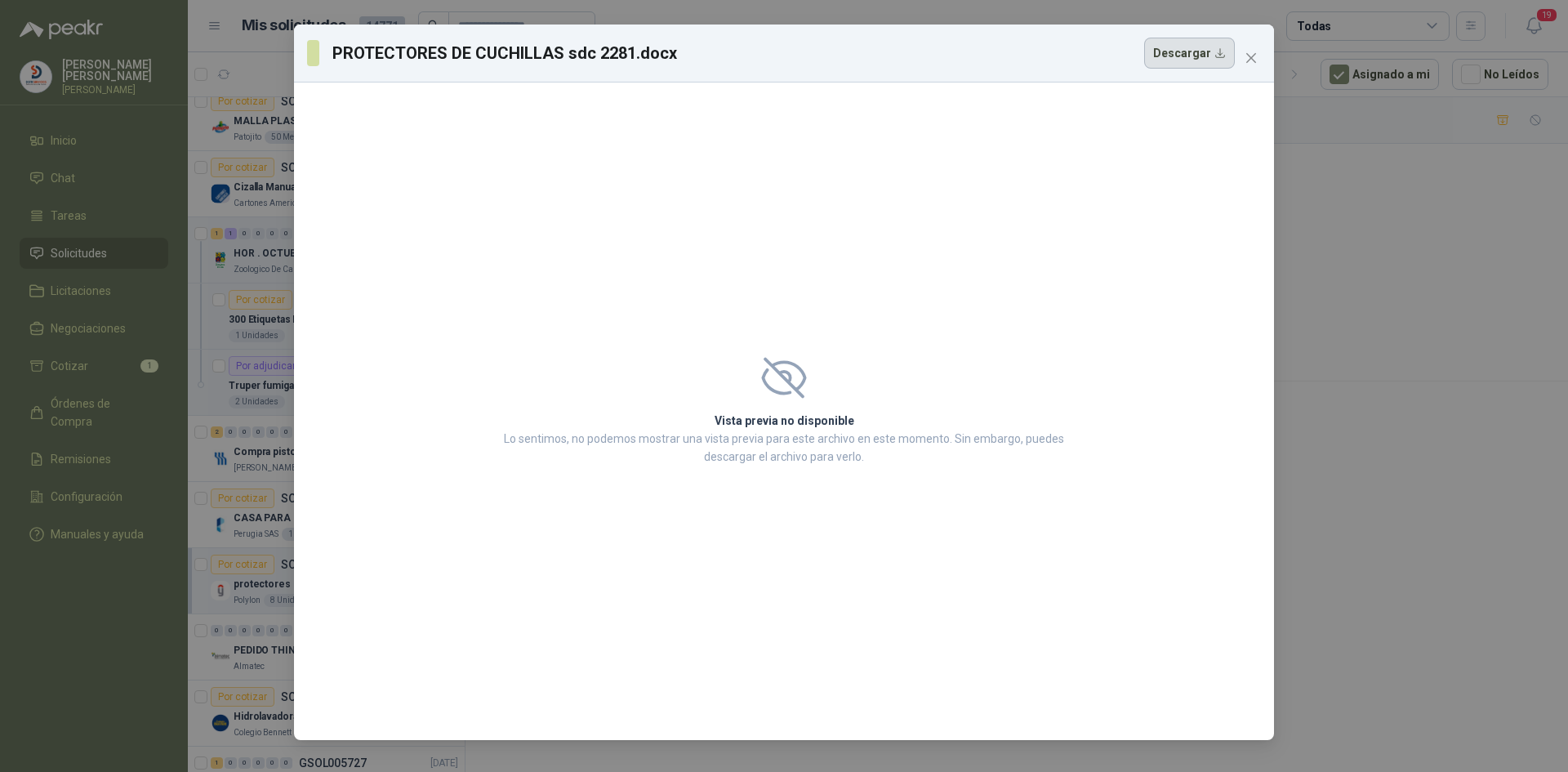
click at [1195, 57] on button "Descargar" at bounding box center [1189, 53] width 90 height 31
click at [1270, 71] on div "PROTECTORES DE CUCHILLAS sdc 2281.docx Descargar" at bounding box center [784, 53] width 980 height 58
click at [1253, 60] on icon "close" at bounding box center [1250, 58] width 10 height 10
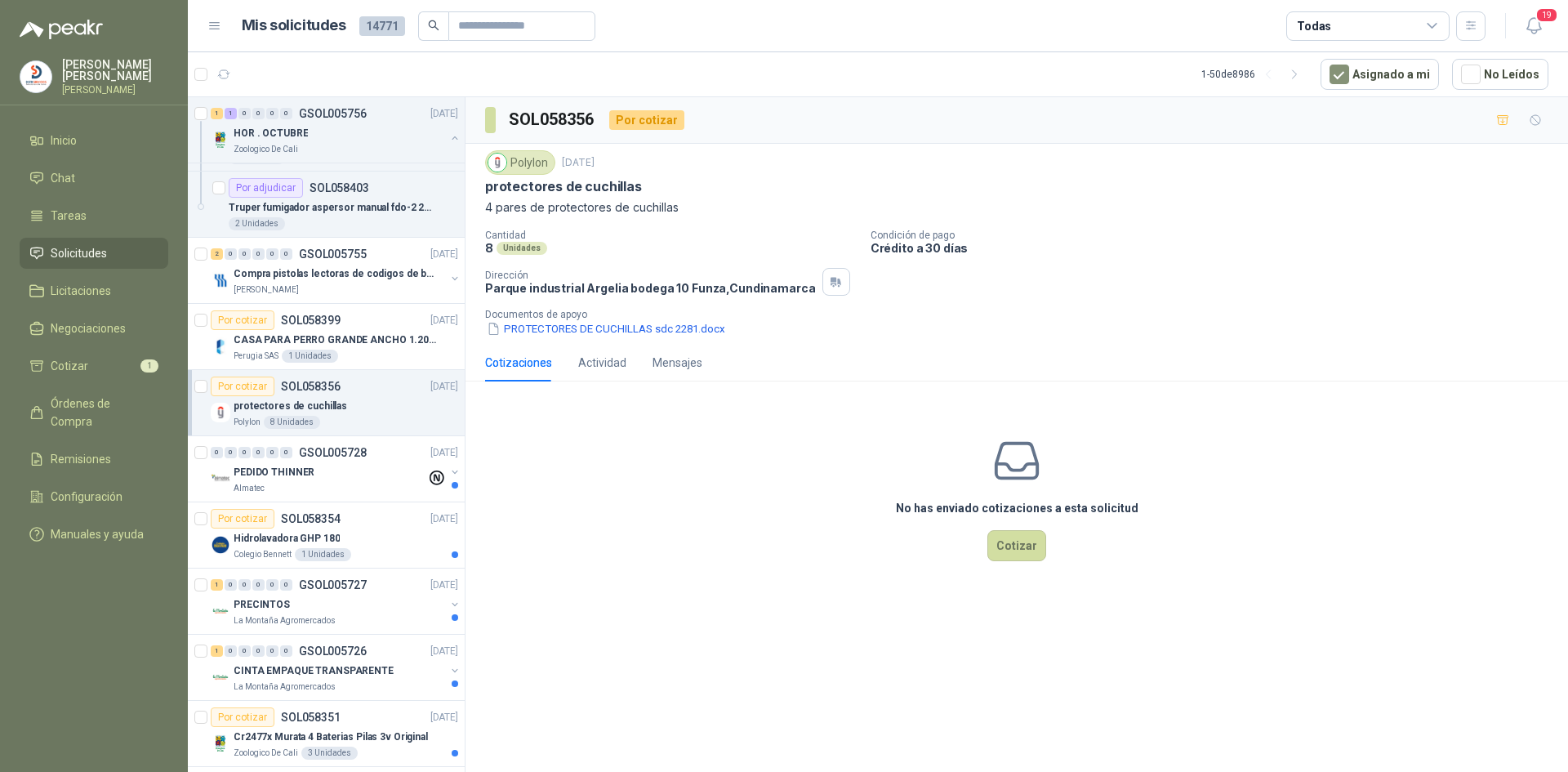
scroll to position [1585, 0]
click at [282, 535] on p "Hidrolavadora GHP 180" at bounding box center [286, 533] width 106 height 15
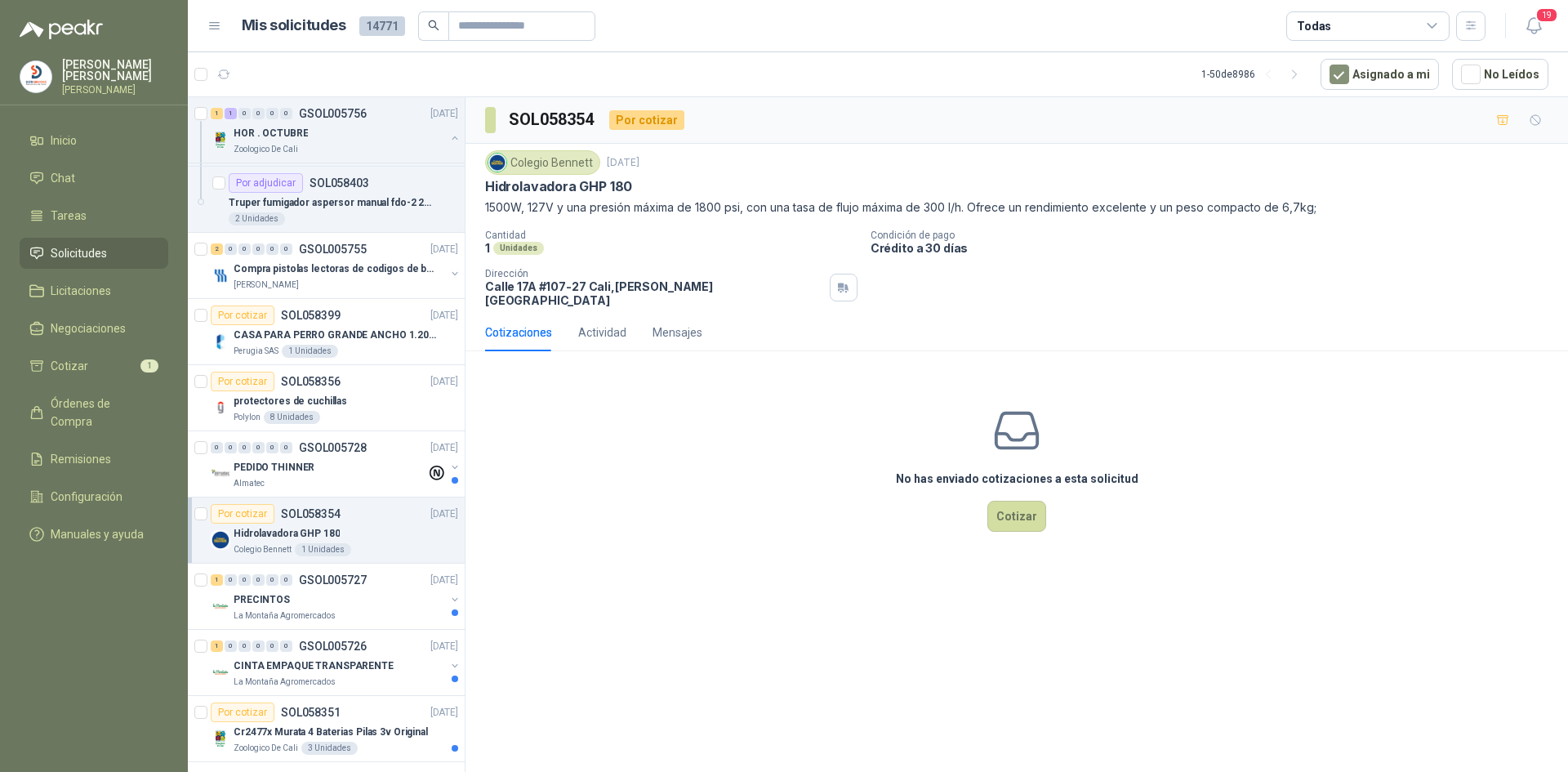
drag, startPoint x: 631, startPoint y: 186, endPoint x: 486, endPoint y: 191, distance: 145.1
click at [477, 195] on div "Colegio [PERSON_NAME] [DATE] Hidrolavadora GHP 180 1500W, 127V y una presión má…" at bounding box center [1016, 229] width 1102 height 170
copy p "Hidrolavadora GHP 180"
